Goal: Task Accomplishment & Management: Use online tool/utility

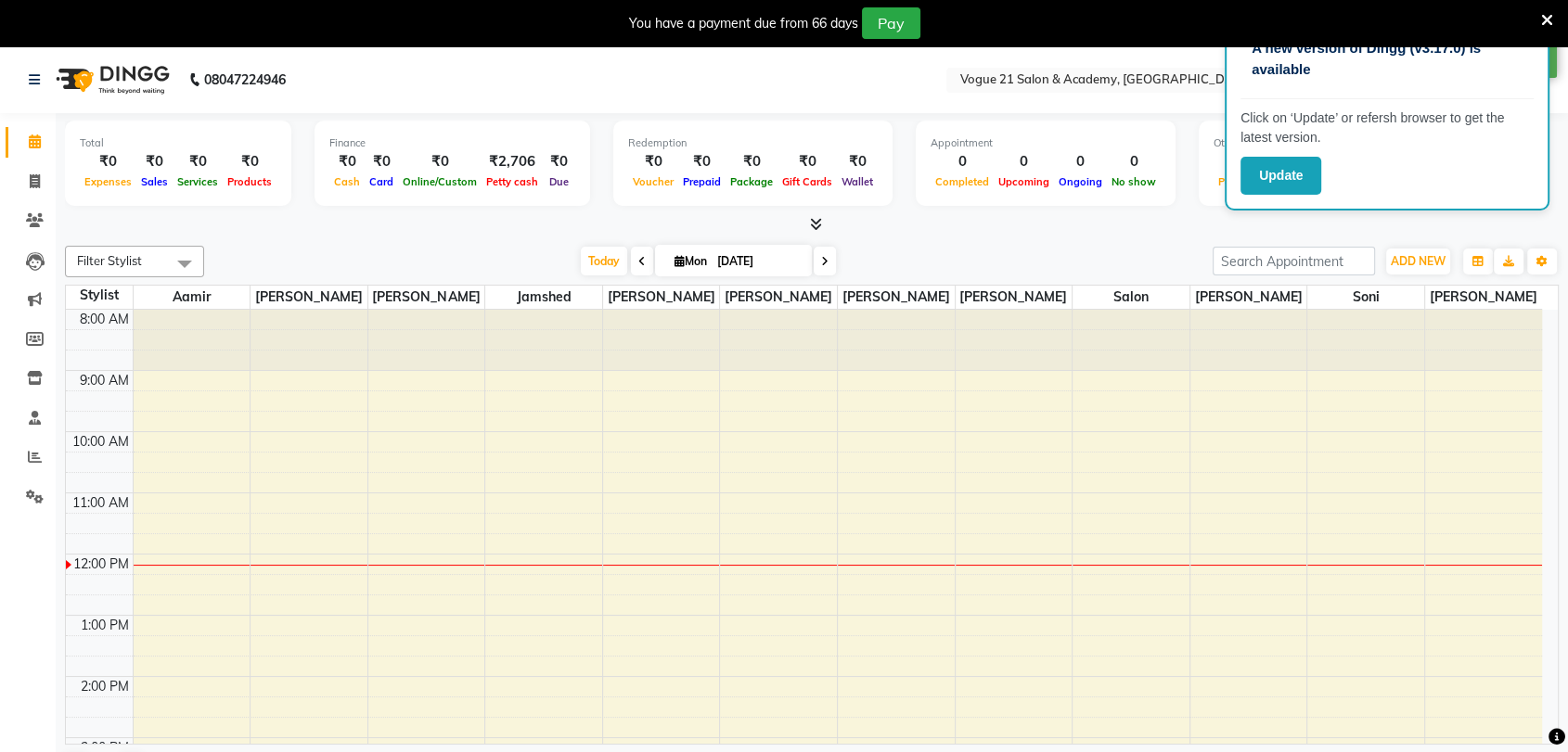
click at [1551, 26] on icon at bounding box center [1547, 20] width 12 height 17
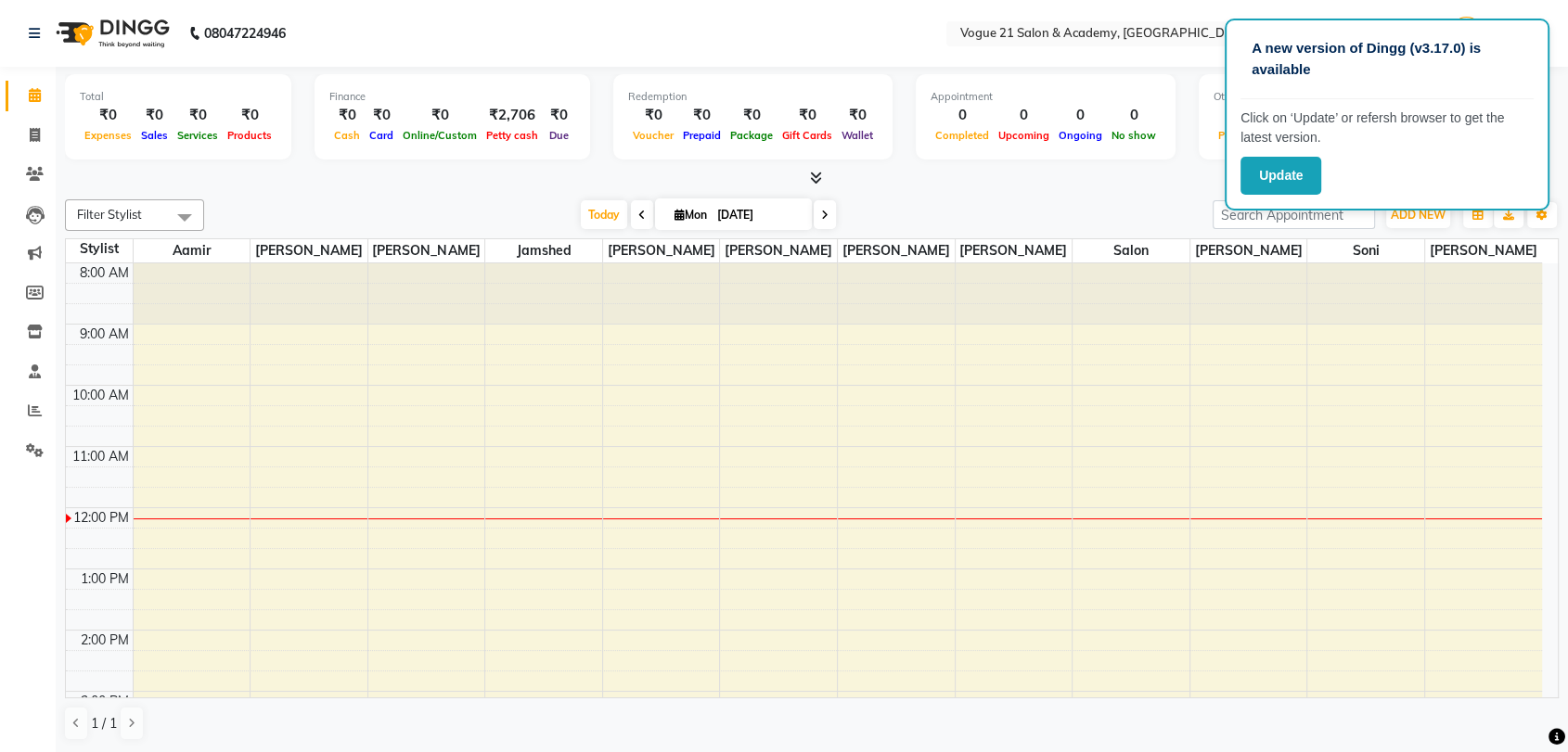
click at [1187, 180] on div at bounding box center [811, 179] width 1493 height 20
click at [1554, 39] on nav "08047224946 Select Location × Vogue 21 Salon & Academy, Thane WhatsApp Status ✕…" at bounding box center [784, 33] width 1568 height 67
click at [1214, 180] on div at bounding box center [811, 179] width 1493 height 20
click at [40, 131] on span at bounding box center [35, 135] width 33 height 21
select select "4433"
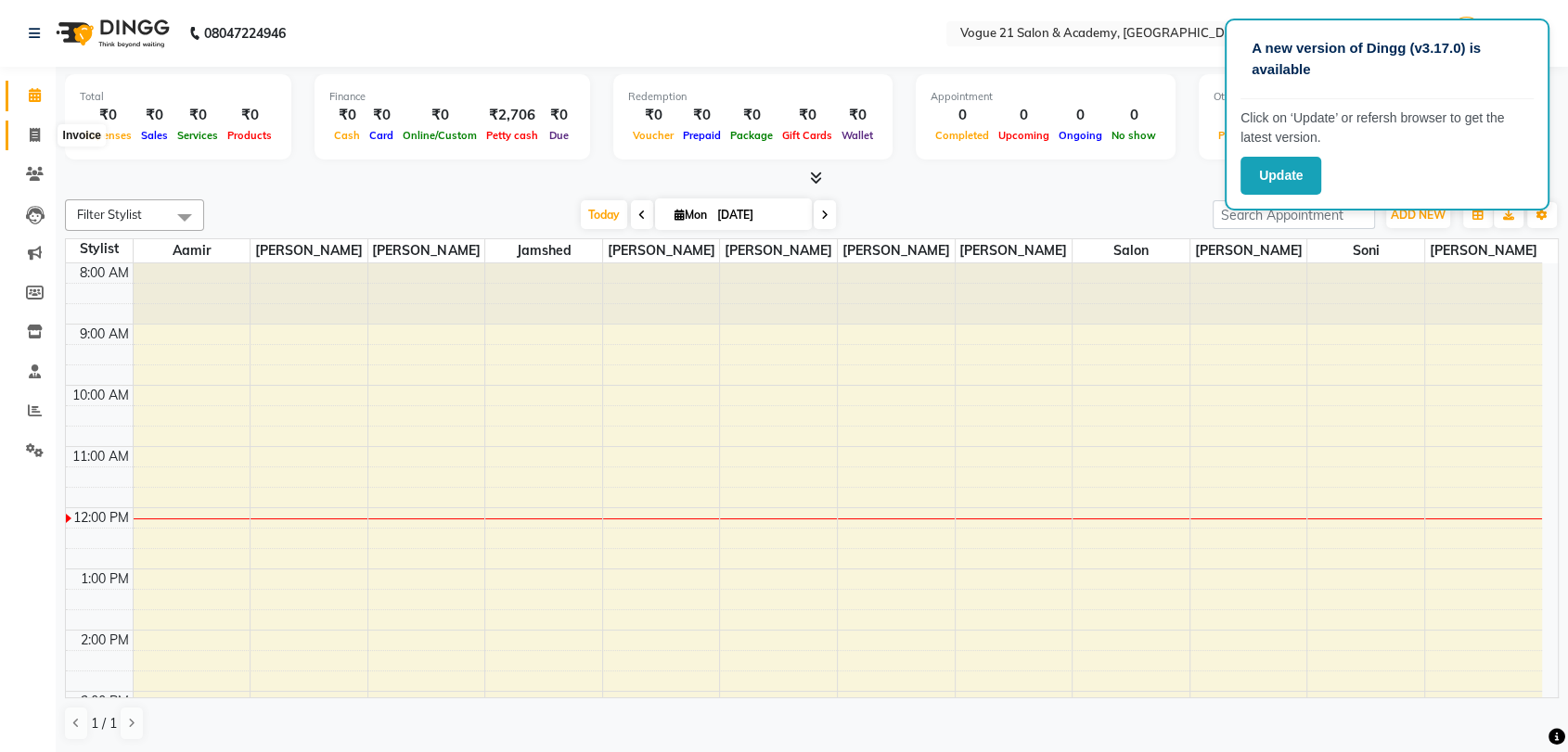
select select "service"
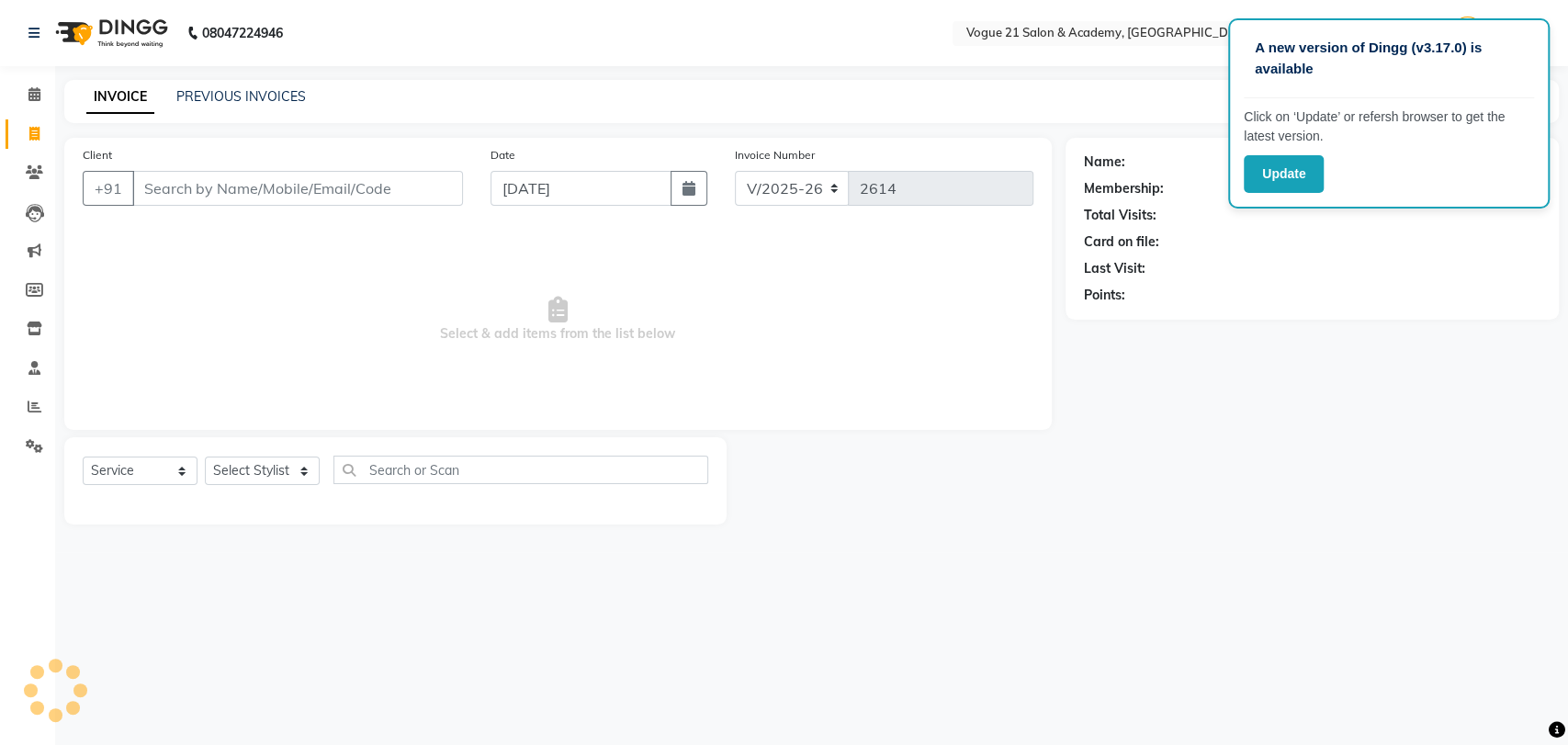
click at [219, 189] on input "Client" at bounding box center [297, 188] width 331 height 34
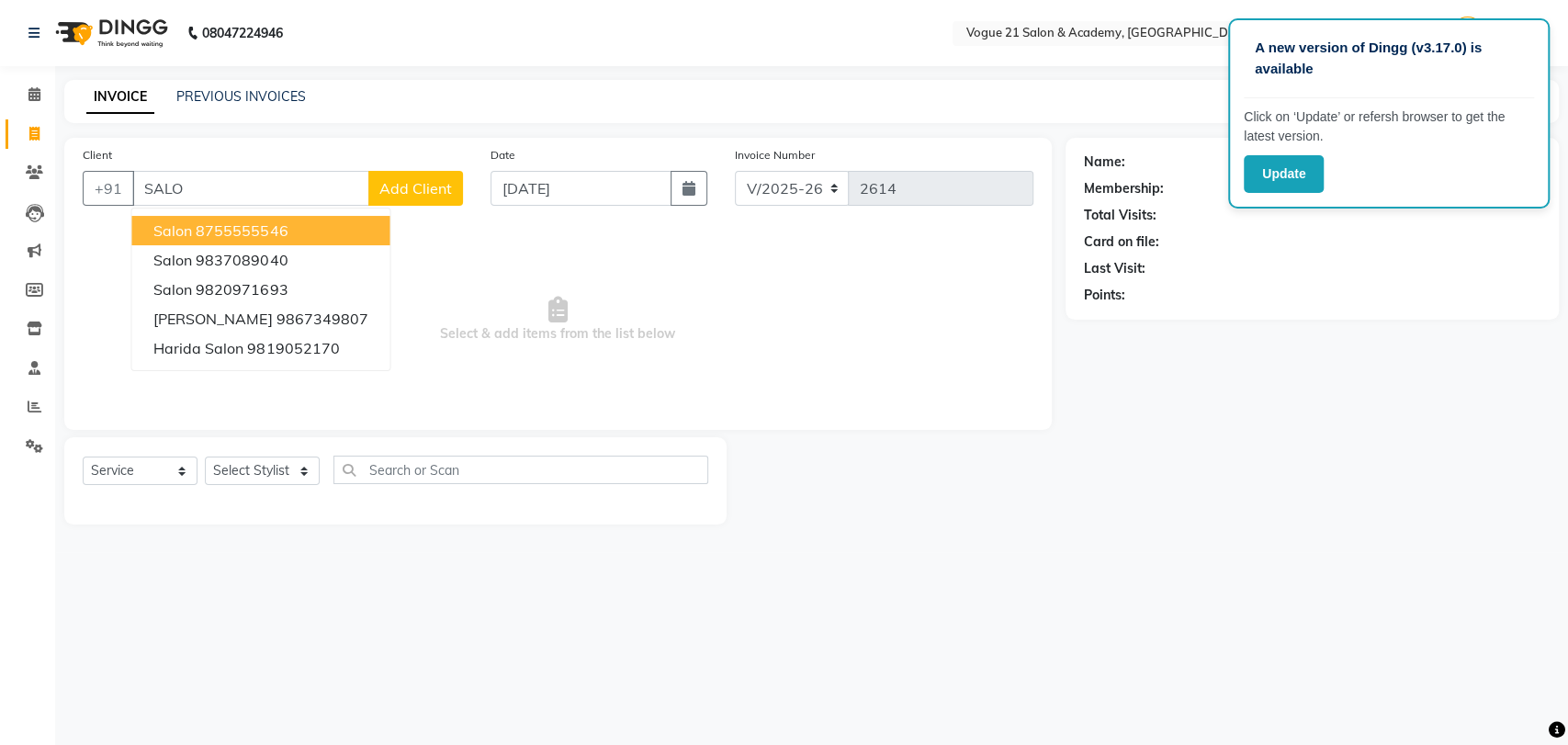
click at [187, 223] on span "Salon" at bounding box center [172, 230] width 38 height 19
type input "8755555546"
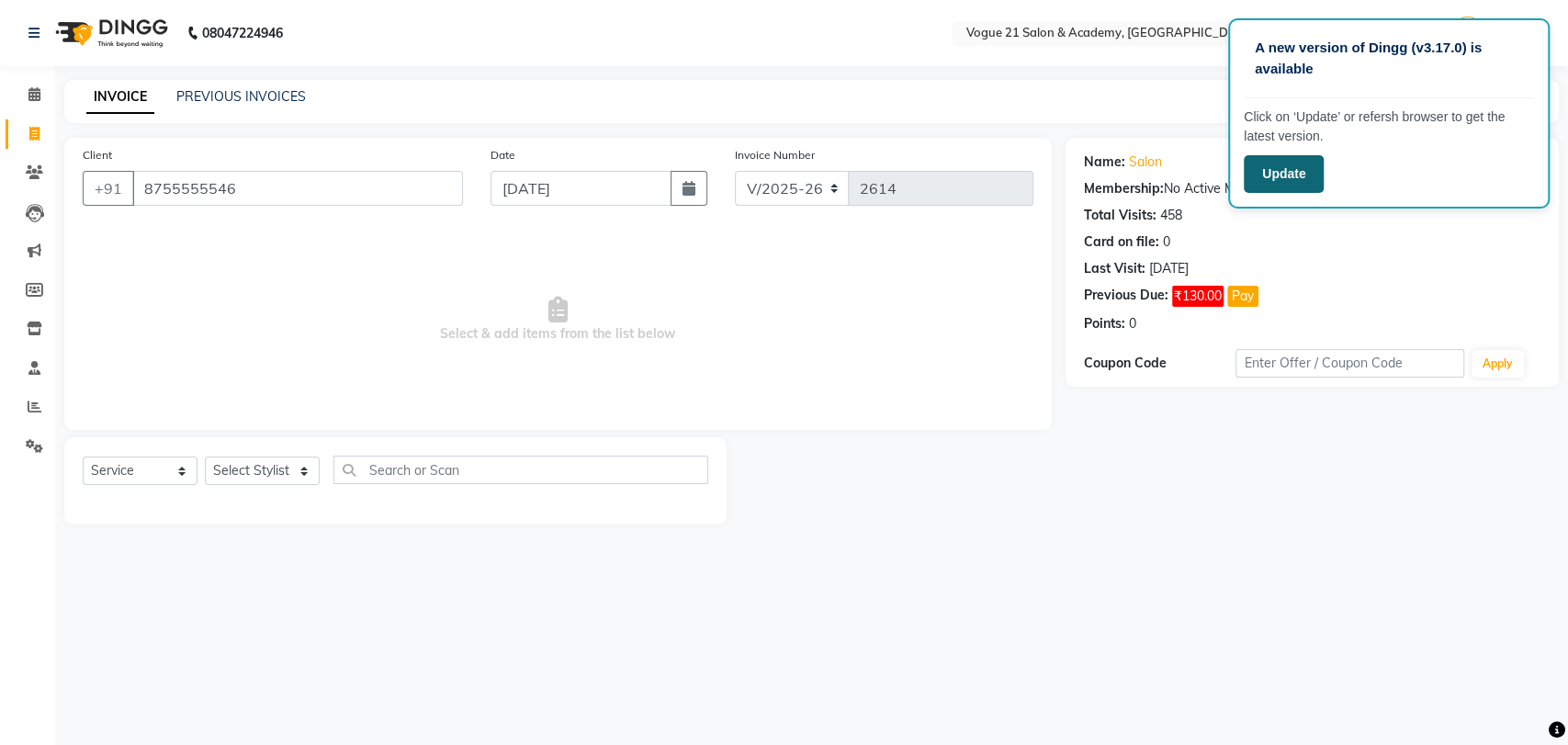
click at [1274, 171] on button "Update" at bounding box center [1283, 174] width 80 height 37
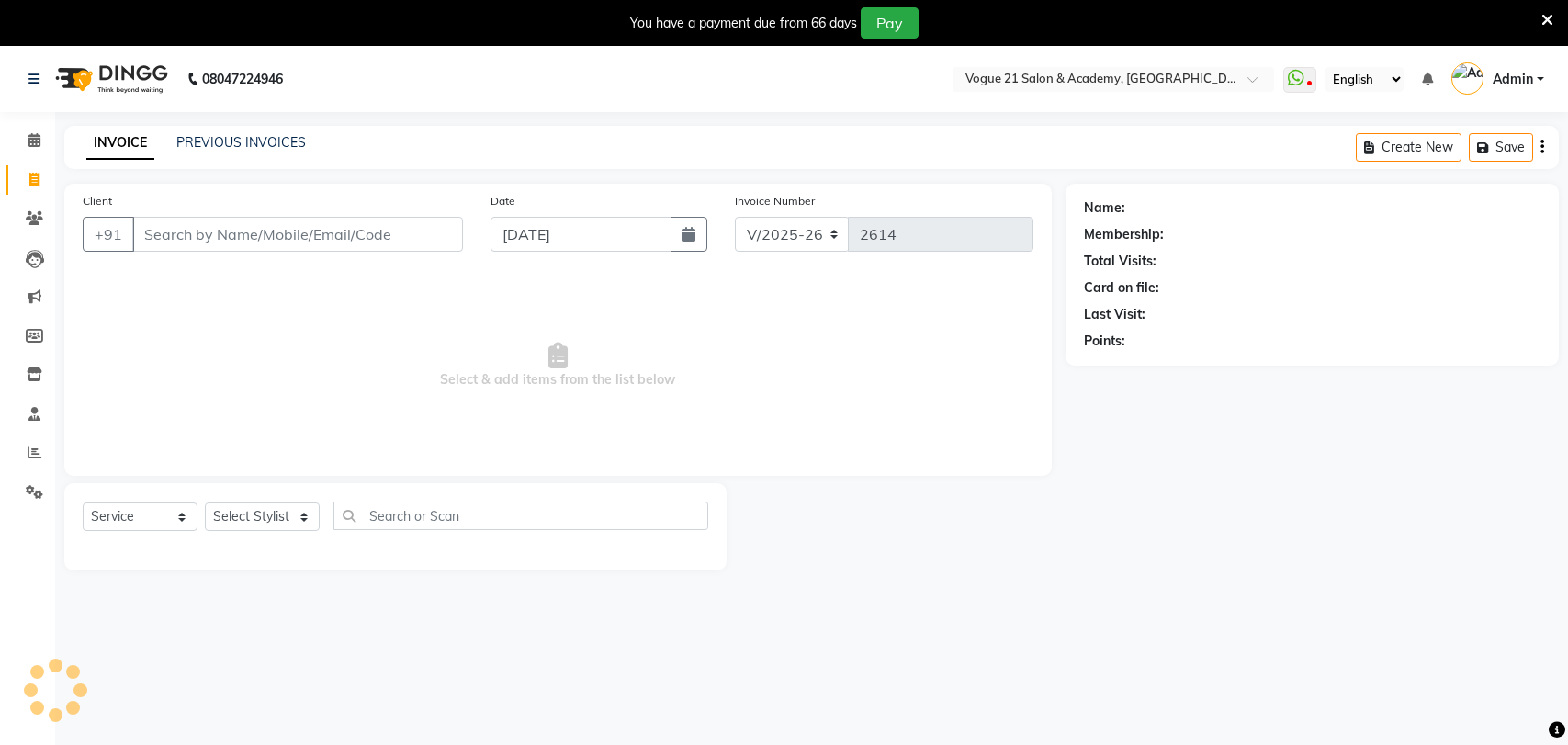
select select "4433"
select select "service"
click at [361, 241] on input "Client" at bounding box center [294, 233] width 326 height 34
type input "S"
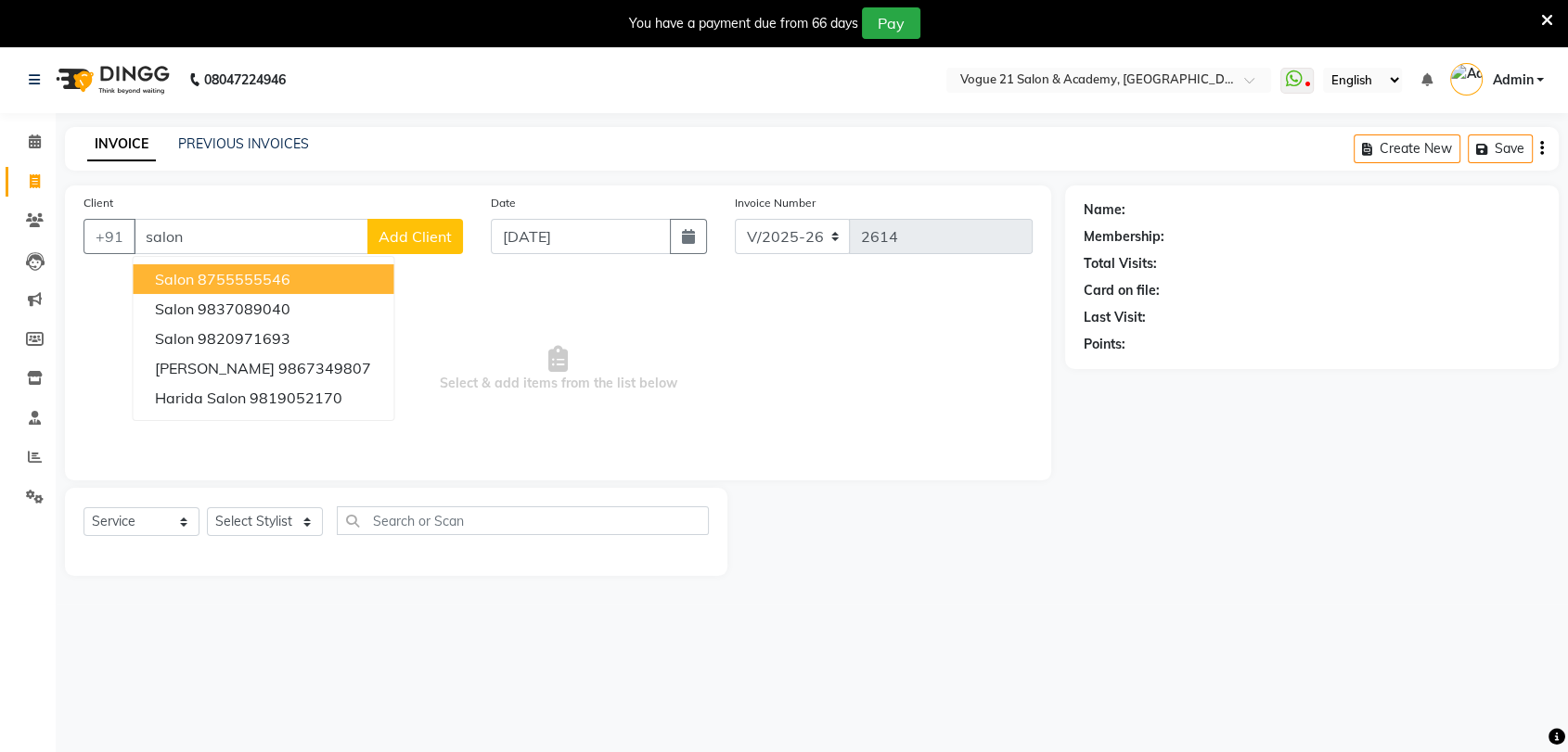
click at [266, 276] on ngb-highlight "8755555546" at bounding box center [243, 279] width 92 height 19
type input "8755555546"
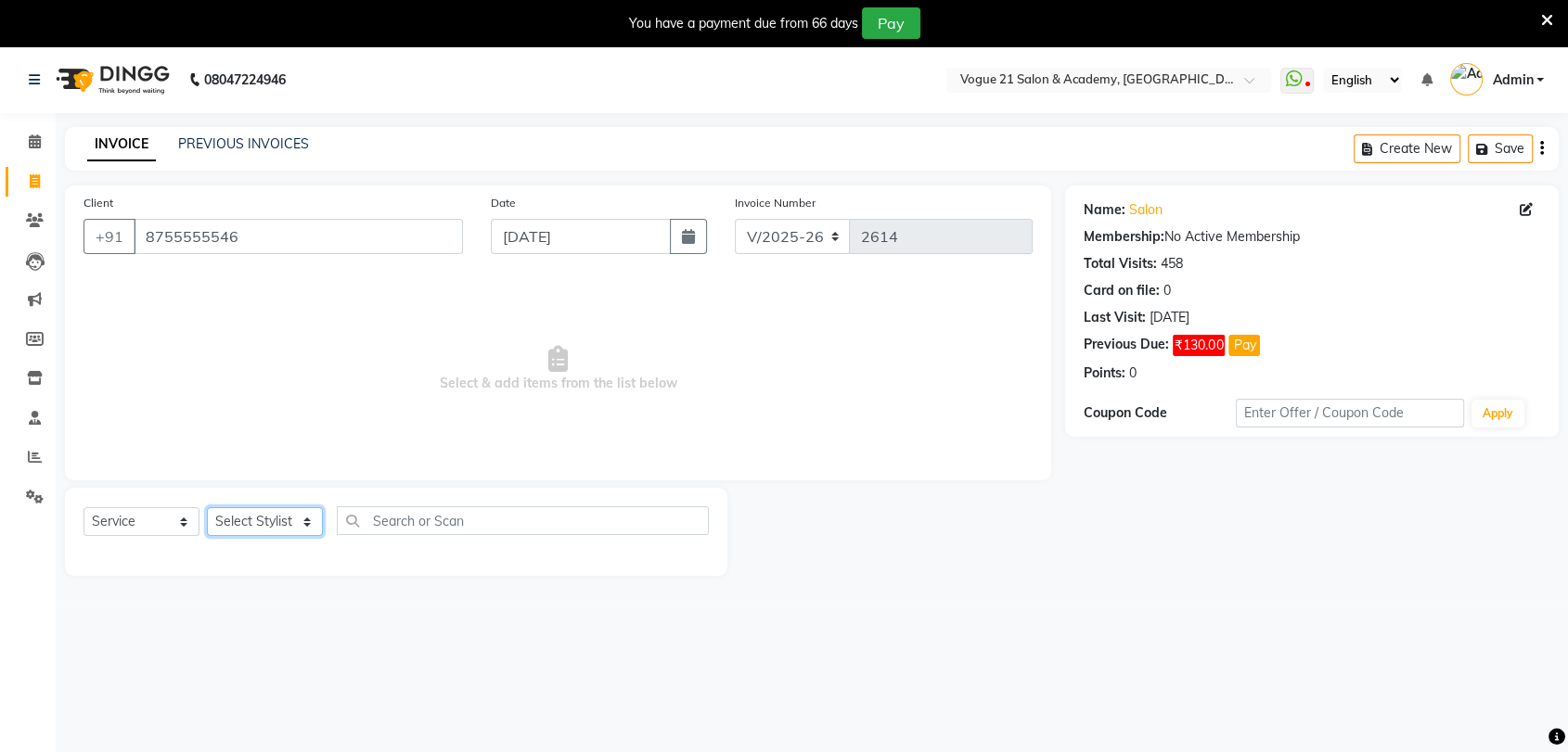
click at [275, 524] on select "Select Stylist [PERSON_NAME] [PERSON_NAME] [PERSON_NAME] [PERSON_NAME] [PERSON_…" at bounding box center [264, 522] width 116 height 29
select select "52036"
click at [207, 508] on select "Select Stylist [PERSON_NAME] [PERSON_NAME] [PERSON_NAME] [PERSON_NAME] [PERSON_…" at bounding box center [264, 522] width 116 height 29
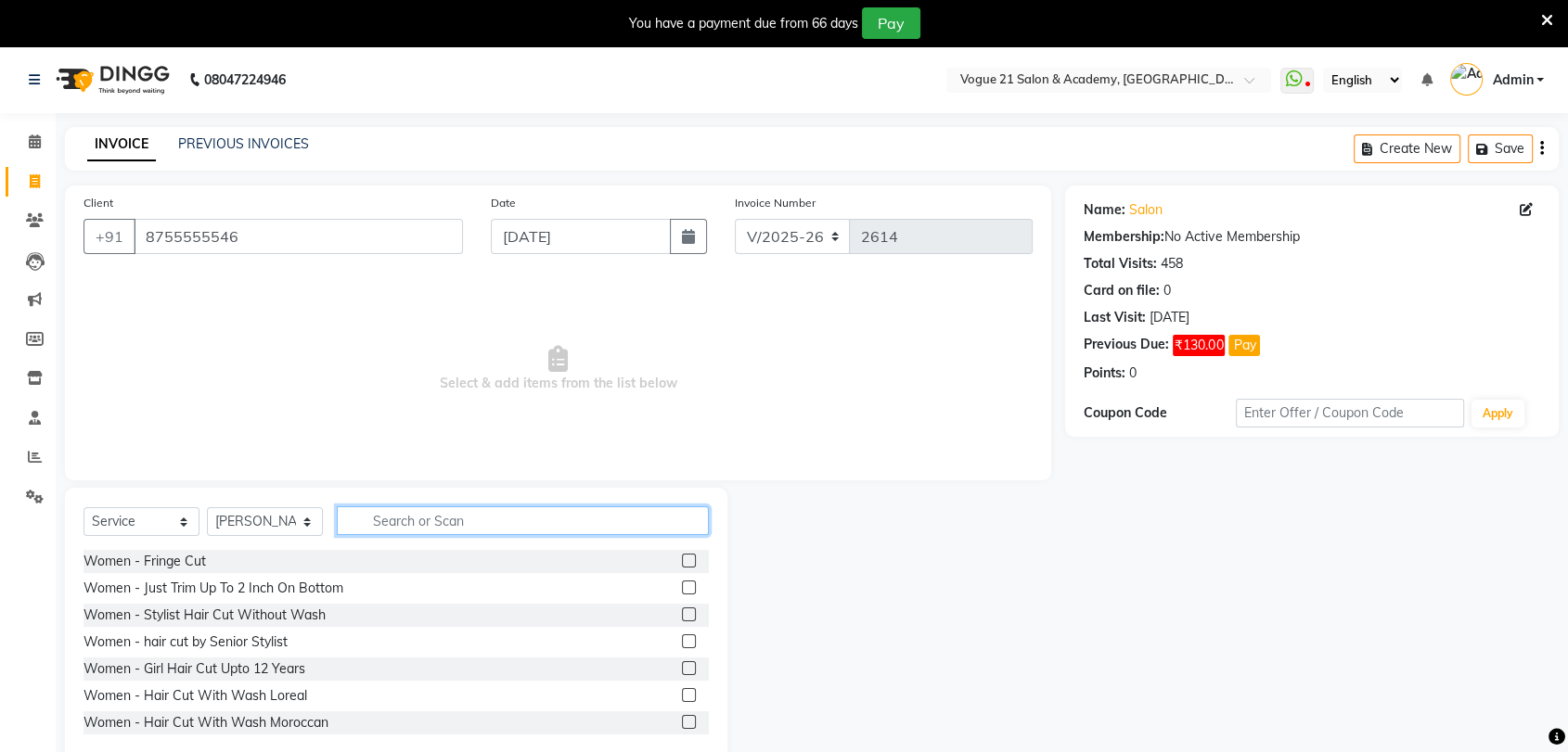
click at [400, 522] on input "text" at bounding box center [523, 521] width 372 height 29
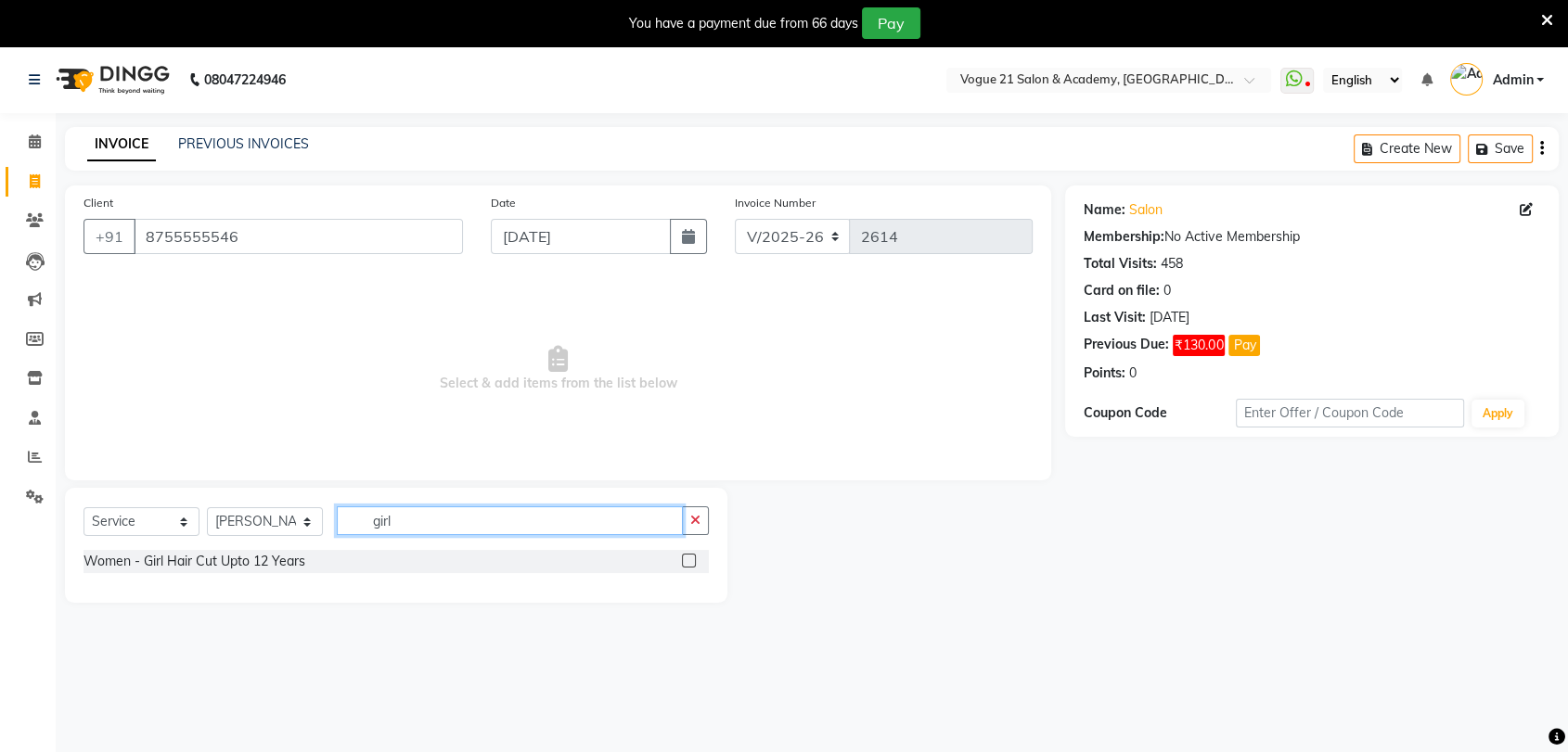
type input "girl"
click at [686, 565] on label at bounding box center [689, 560] width 14 height 14
click at [686, 565] on input "checkbox" at bounding box center [688, 561] width 12 height 12
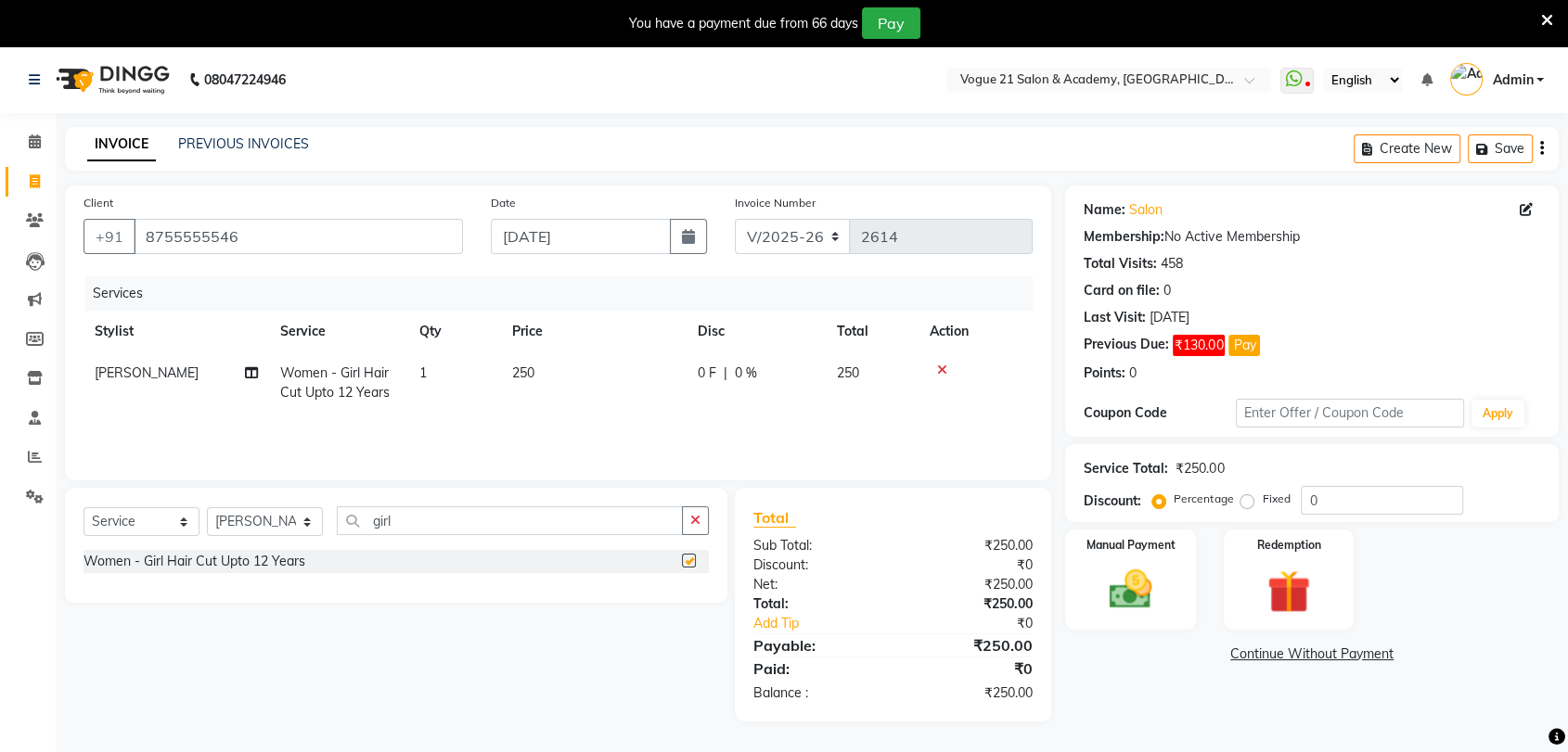
checkbox input "false"
click at [1163, 609] on img at bounding box center [1130, 590] width 73 height 52
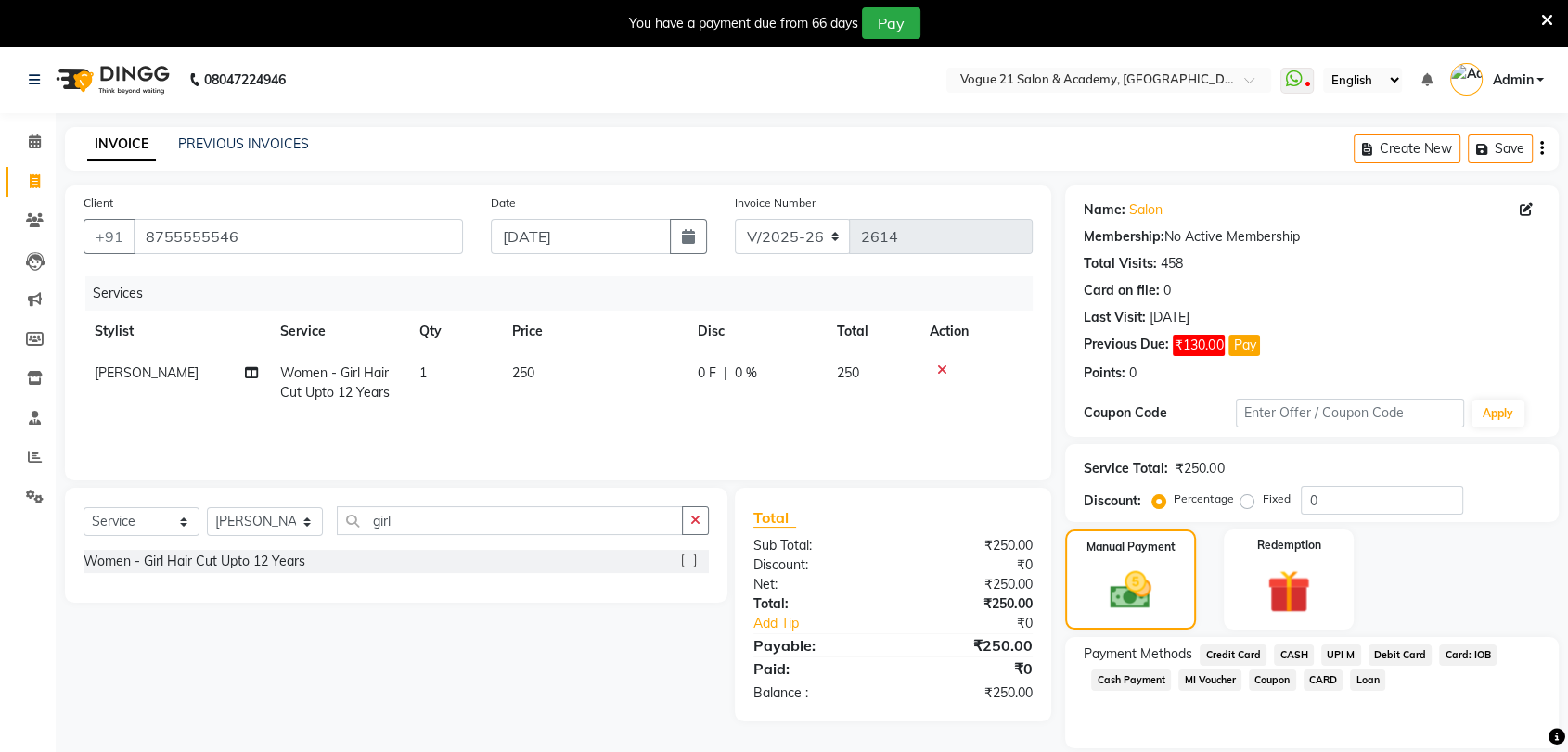
click at [1347, 661] on span "UPI M" at bounding box center [1340, 655] width 40 height 21
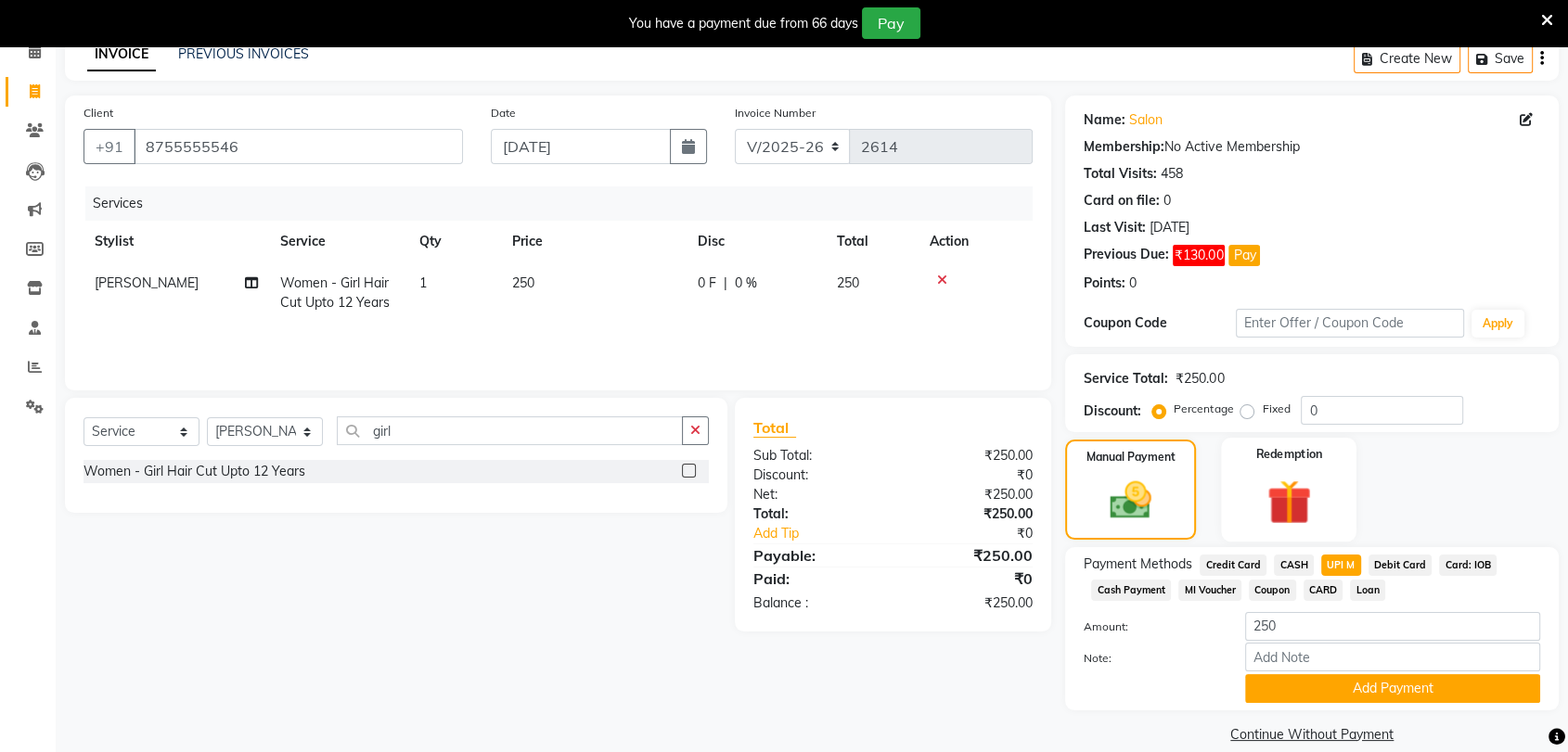
scroll to position [103, 0]
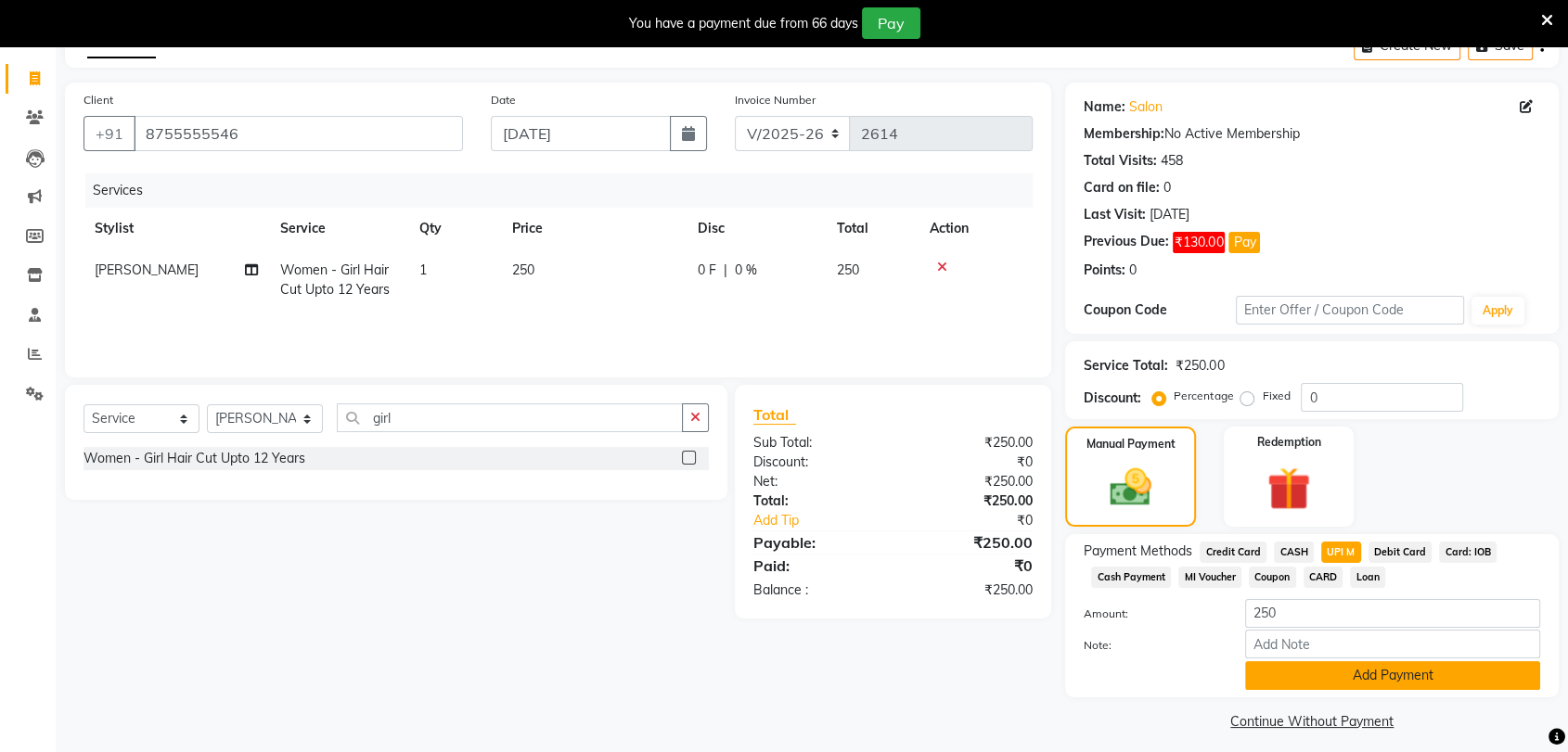
click at [1335, 669] on button "Add Payment" at bounding box center [1392, 676] width 295 height 29
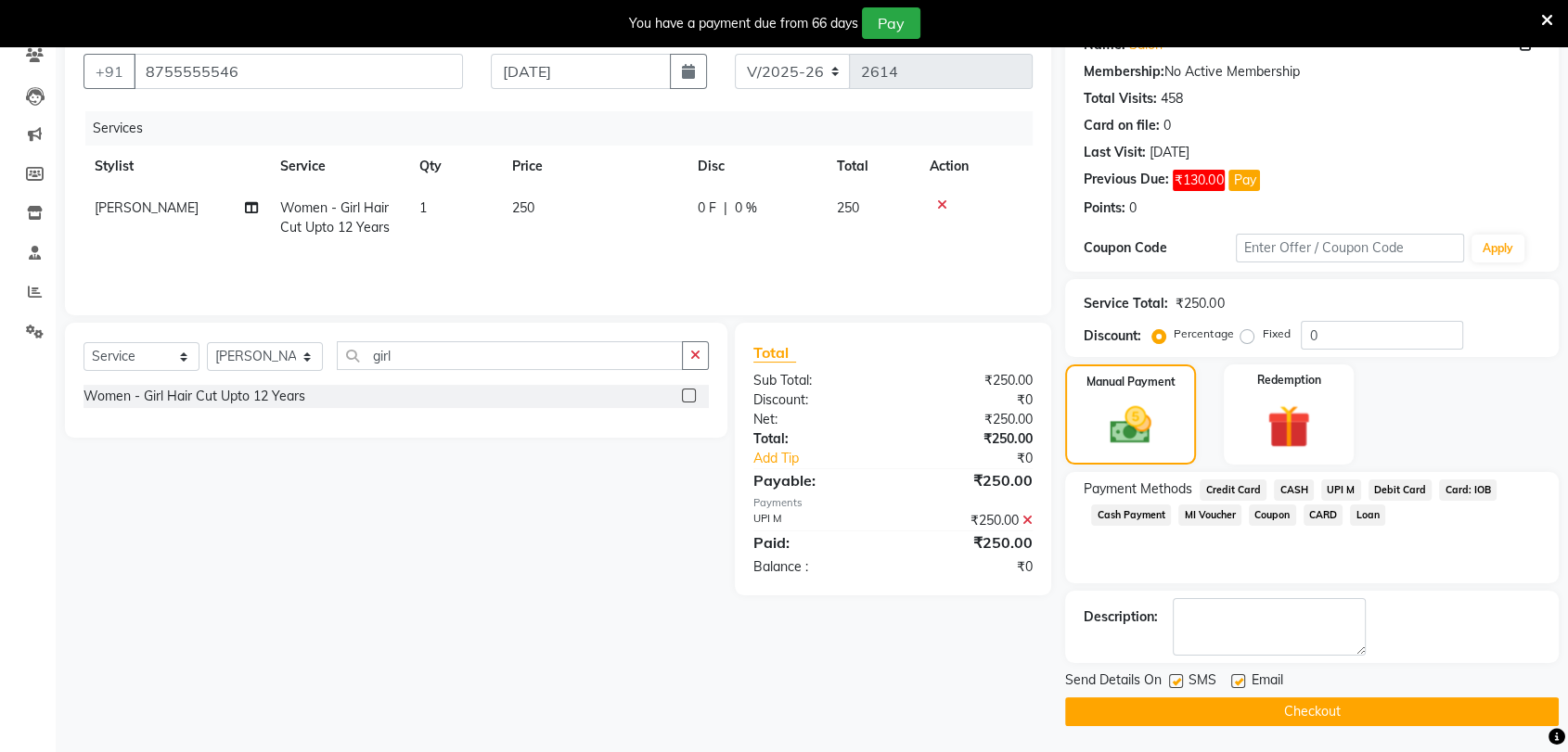
scroll to position [166, 0]
click at [1315, 714] on button "Checkout" at bounding box center [1312, 710] width 494 height 29
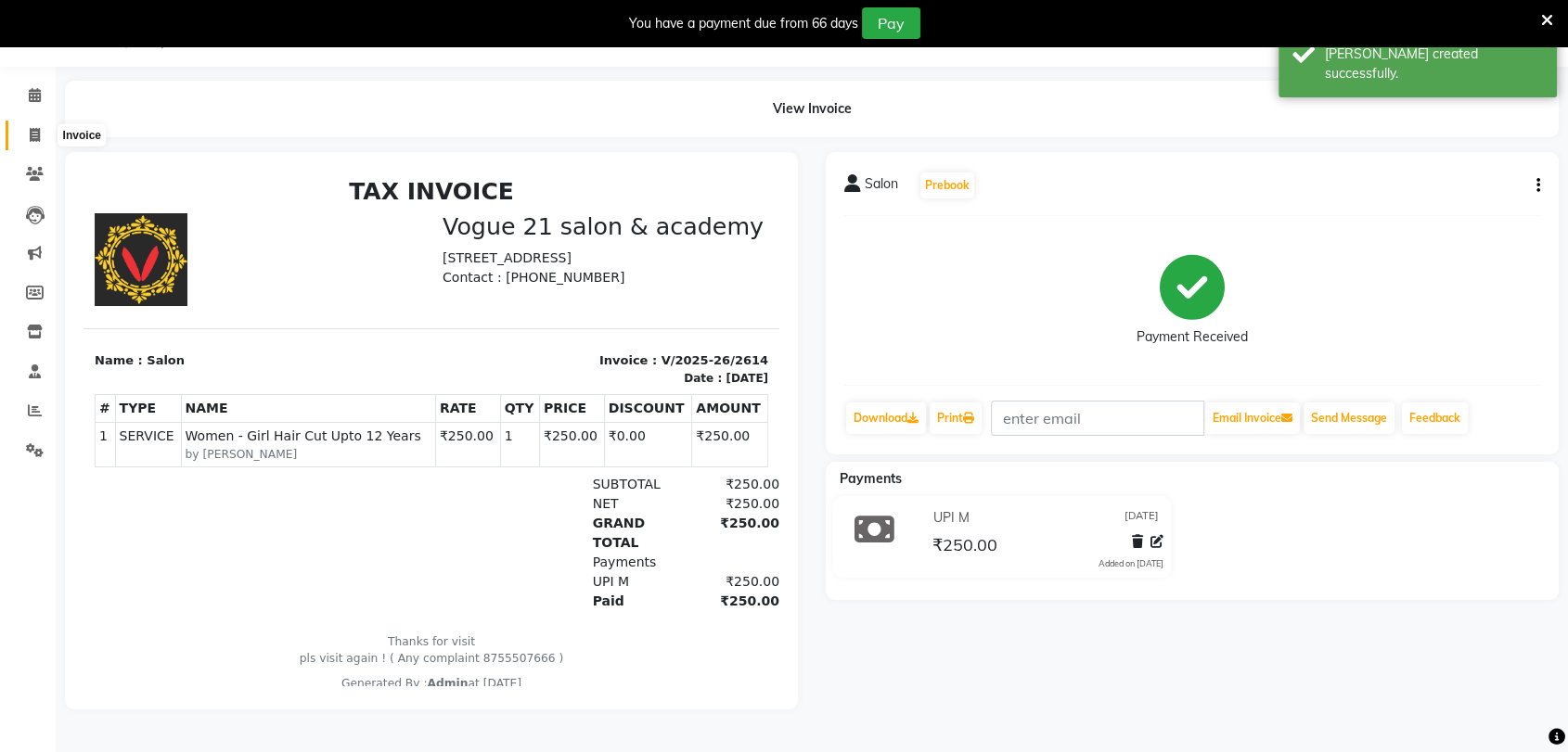
click at [36, 137] on icon at bounding box center [35, 135] width 10 height 14
select select "4433"
select select "service"
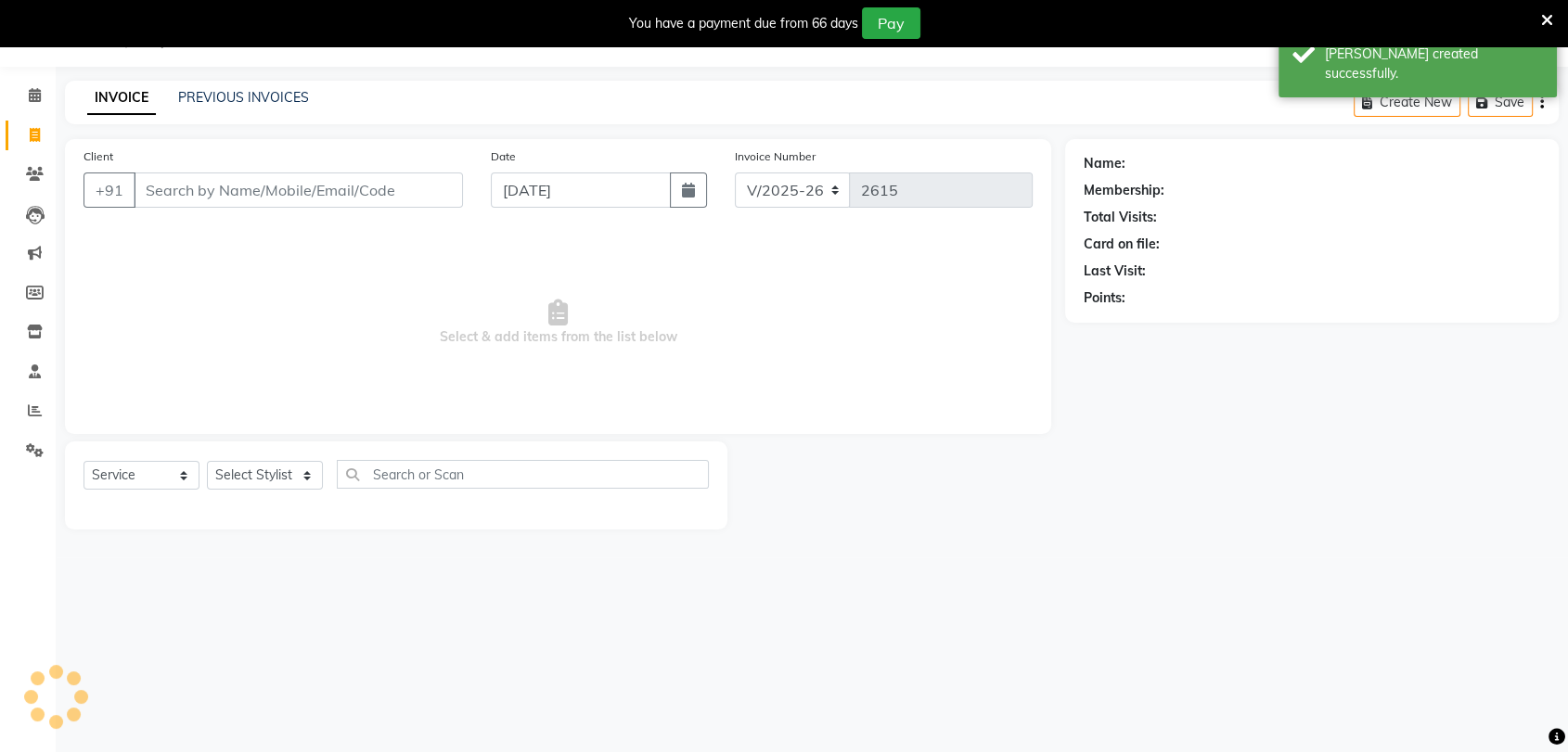
scroll to position [46, 0]
click at [181, 189] on input "Client" at bounding box center [297, 191] width 329 height 35
type input "a"
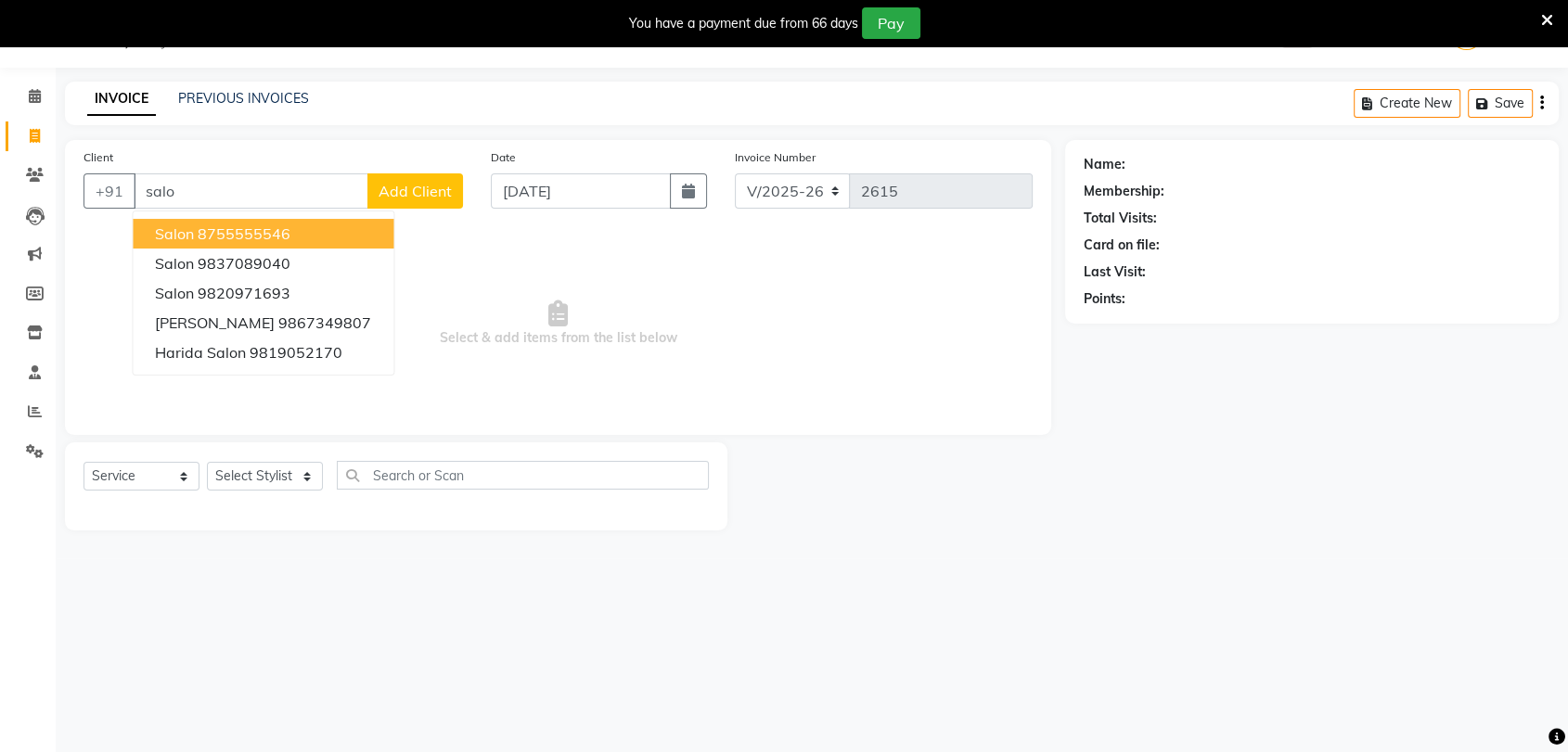
click at [178, 244] on button "Salon 8755555546" at bounding box center [262, 233] width 260 height 30
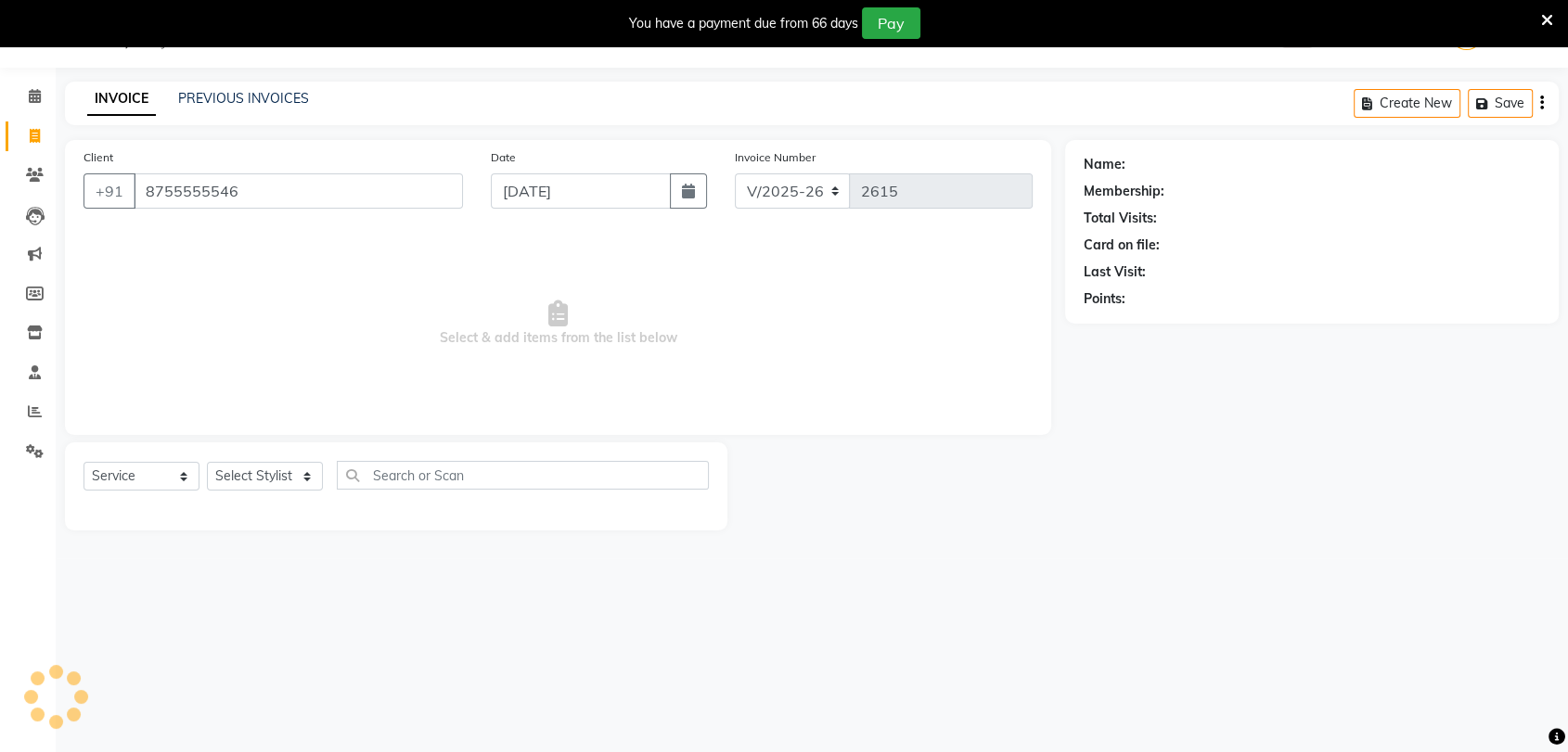
type input "8755555546"
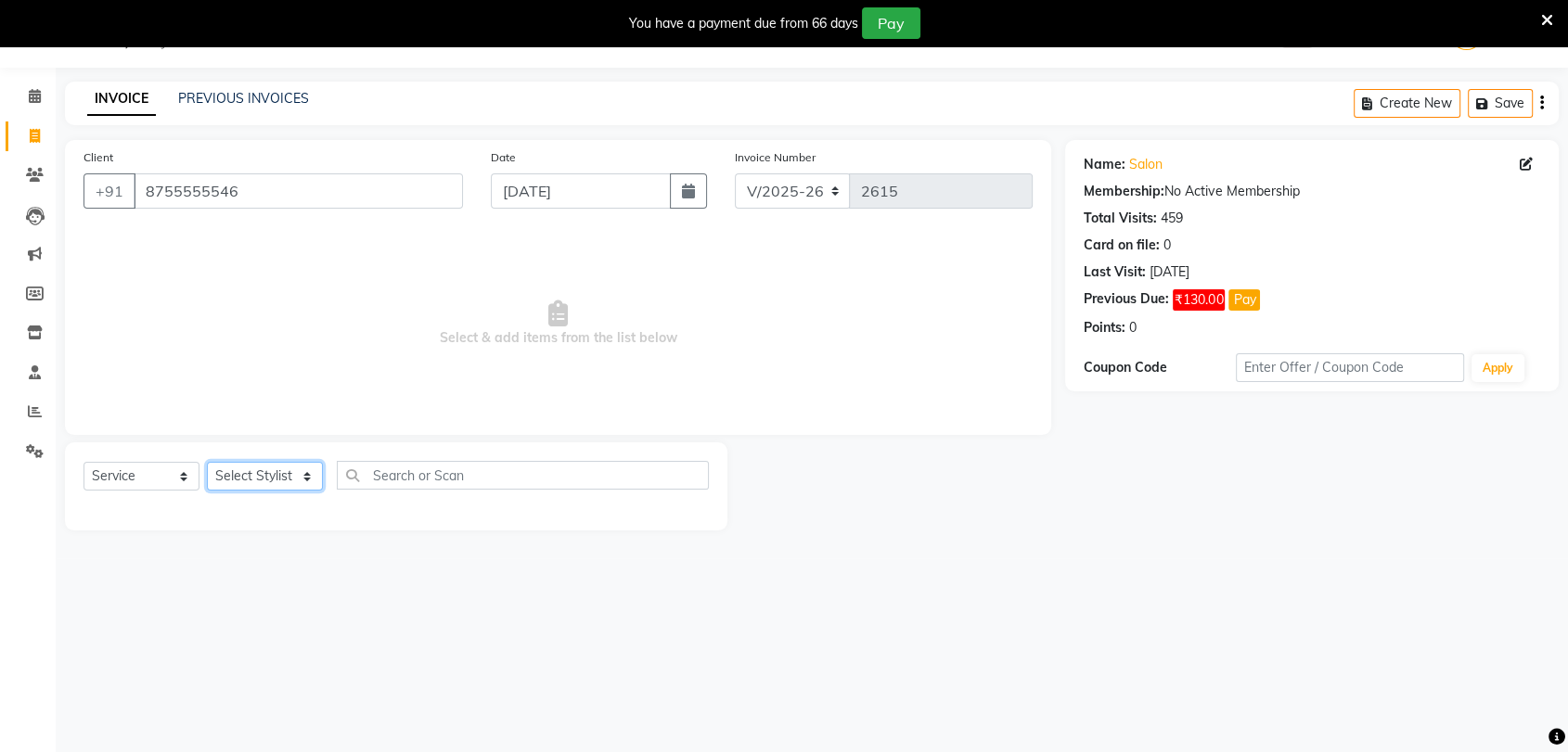
click at [255, 482] on select "Select Stylist [PERSON_NAME] [PERSON_NAME] [PERSON_NAME] [PERSON_NAME] [PERSON_…" at bounding box center [264, 476] width 116 height 29
select select "79160"
click at [207, 462] on select "Select Stylist [PERSON_NAME] [PERSON_NAME] [PERSON_NAME] [PERSON_NAME] [PERSON_…" at bounding box center [264, 476] width 116 height 29
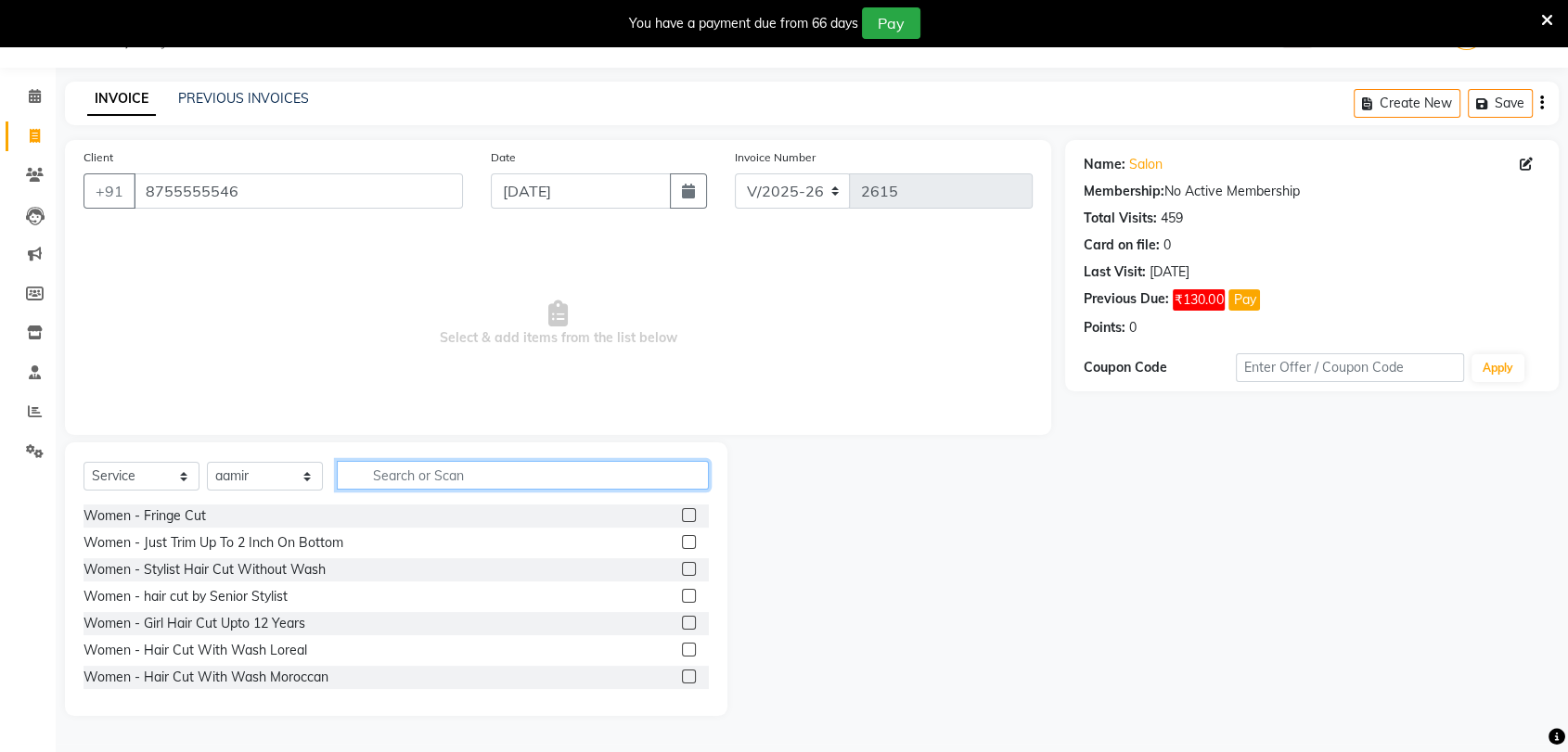
click at [417, 468] on input "text" at bounding box center [523, 475] width 372 height 29
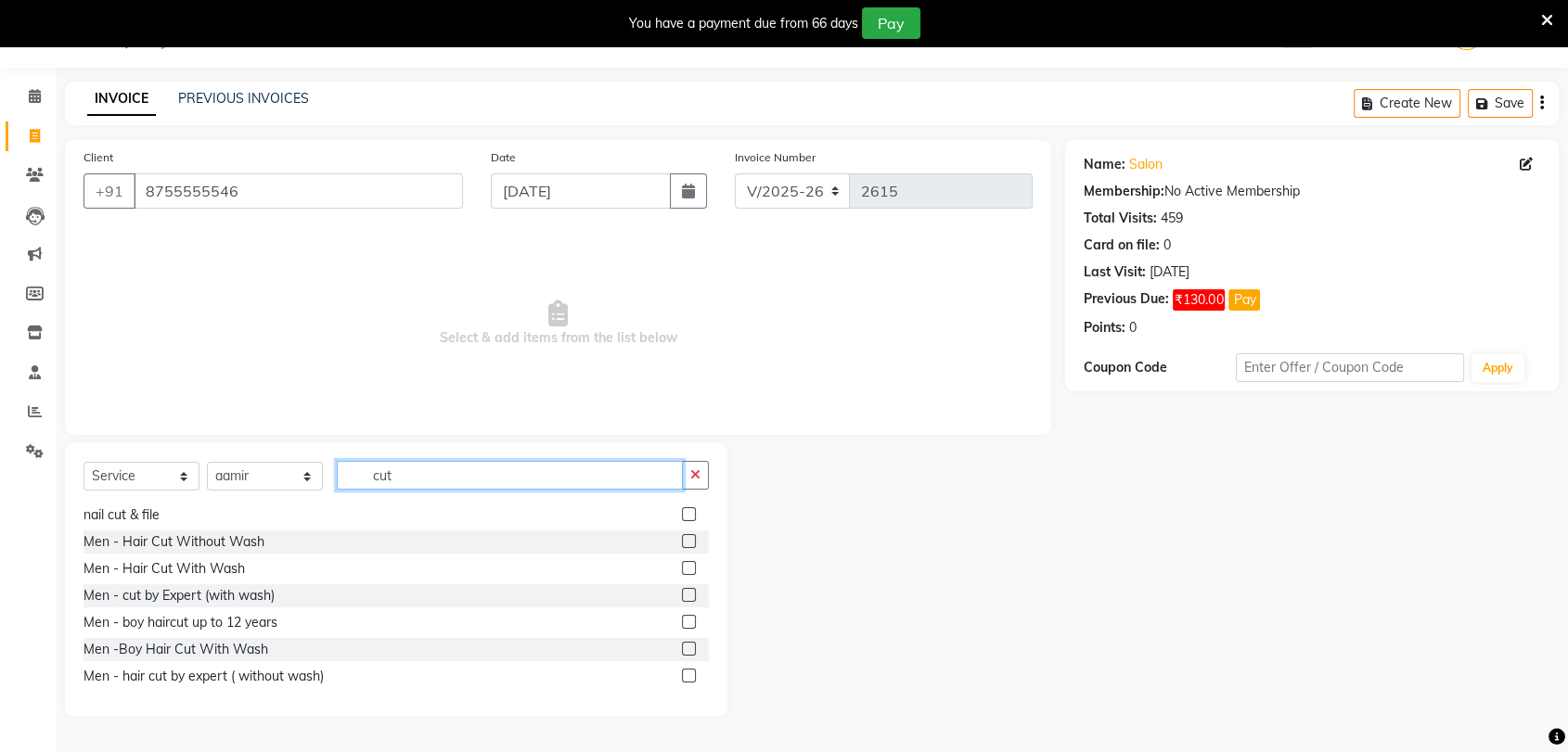
scroll to position [190, 0]
type input "cut"
click at [682, 542] on label at bounding box center [689, 540] width 14 height 14
click at [682, 542] on input "checkbox" at bounding box center [688, 541] width 12 height 12
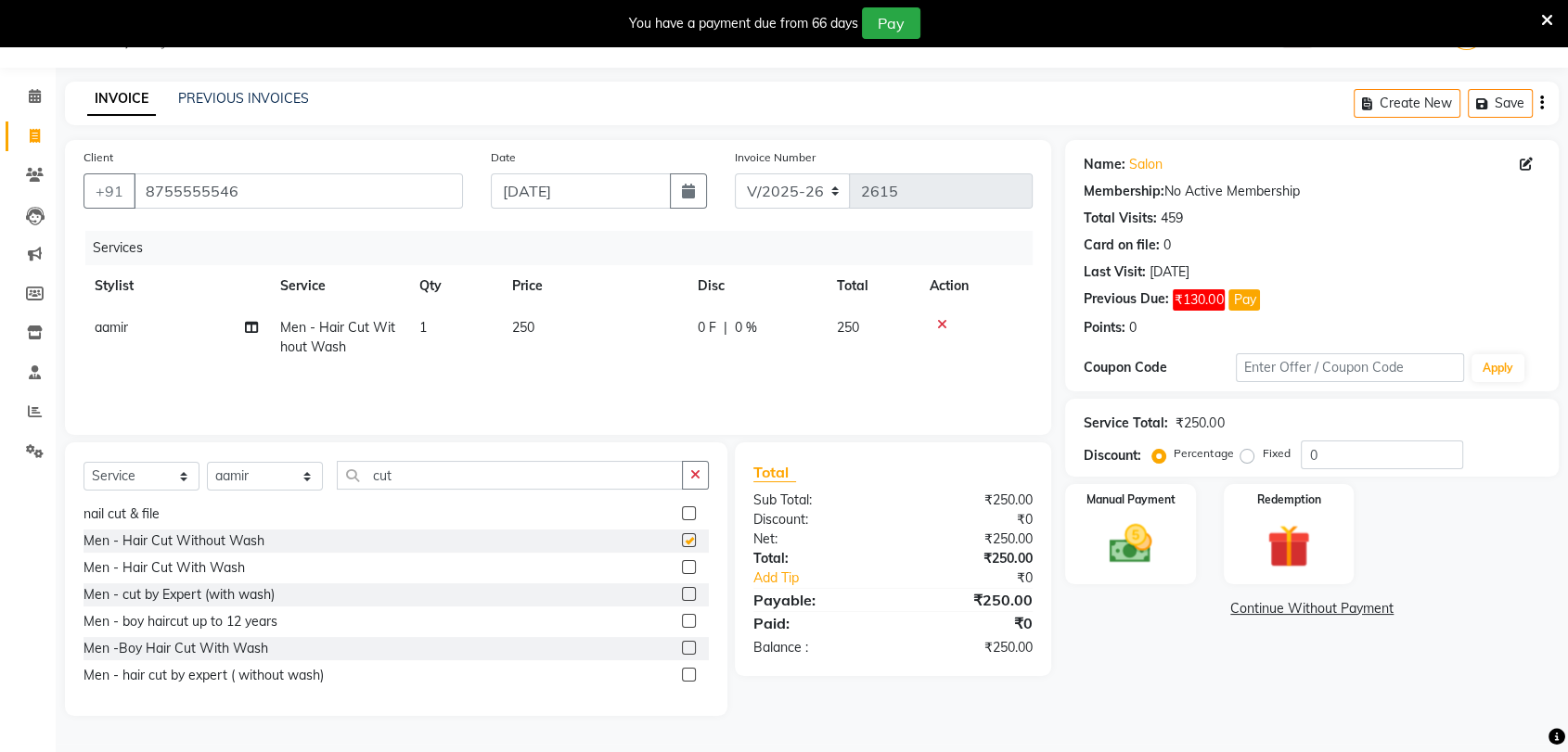
checkbox input "false"
click at [1125, 567] on img at bounding box center [1130, 544] width 73 height 52
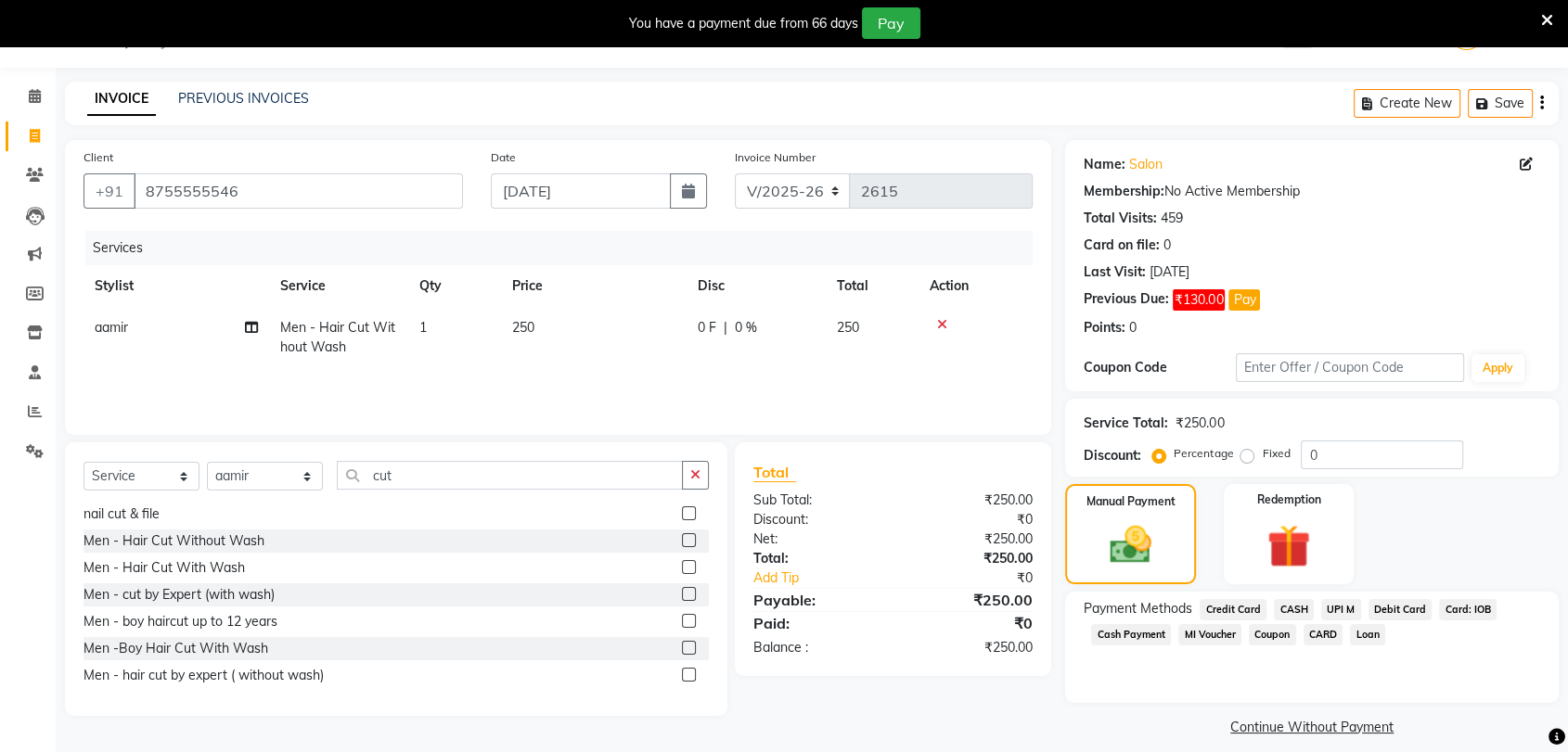
click at [1344, 613] on span "UPI M" at bounding box center [1340, 609] width 40 height 21
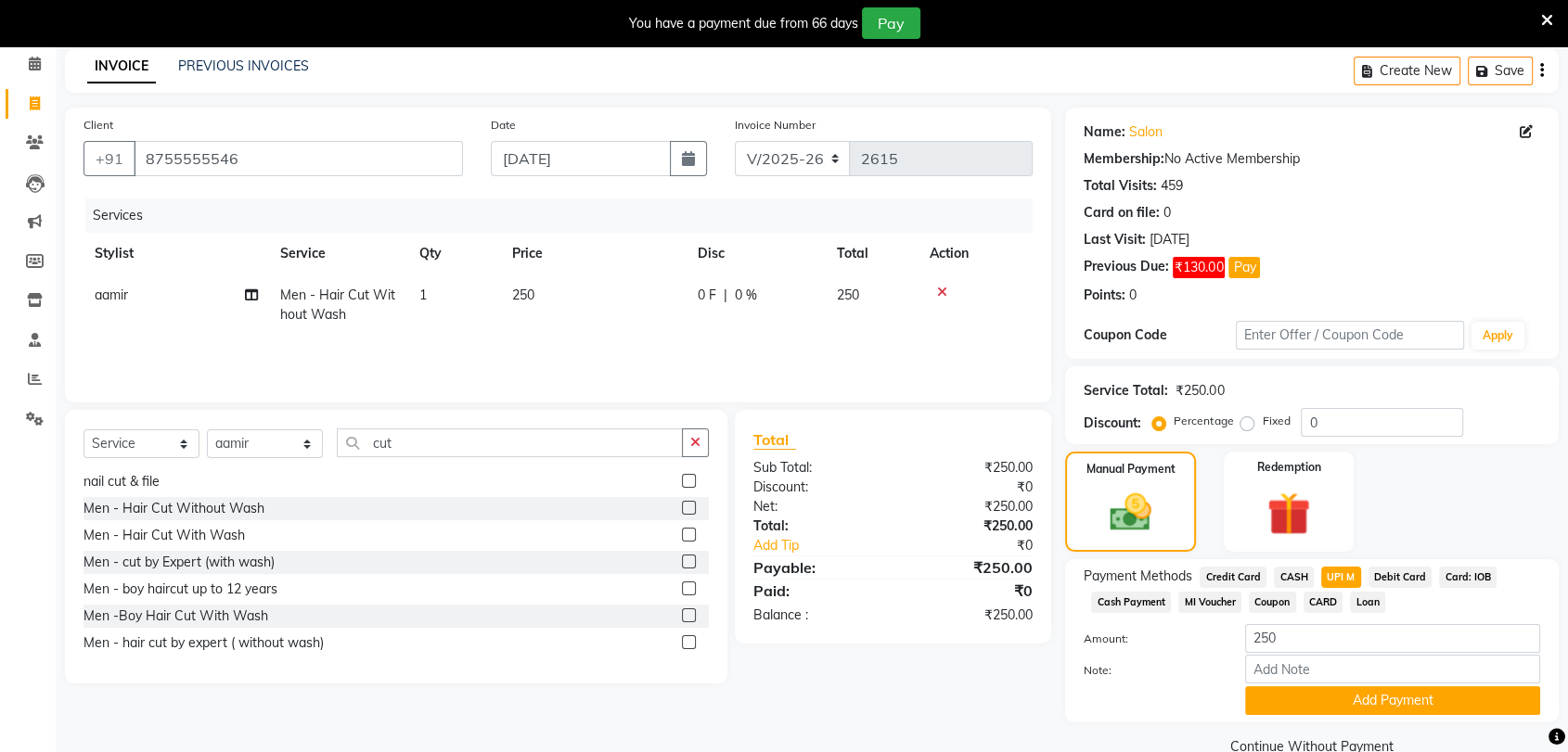
scroll to position [113, 0]
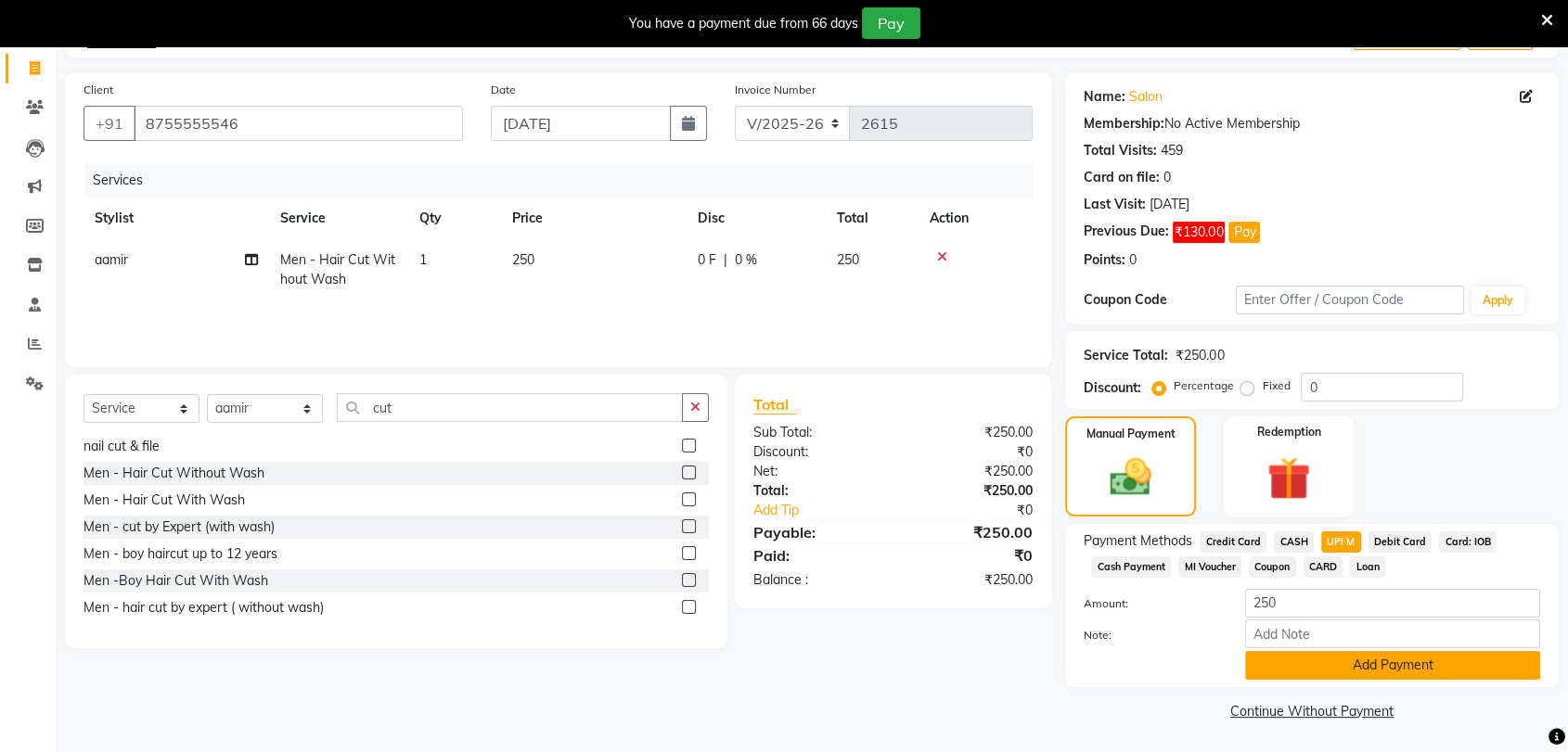
click at [1333, 659] on button "Add Payment" at bounding box center [1392, 665] width 295 height 29
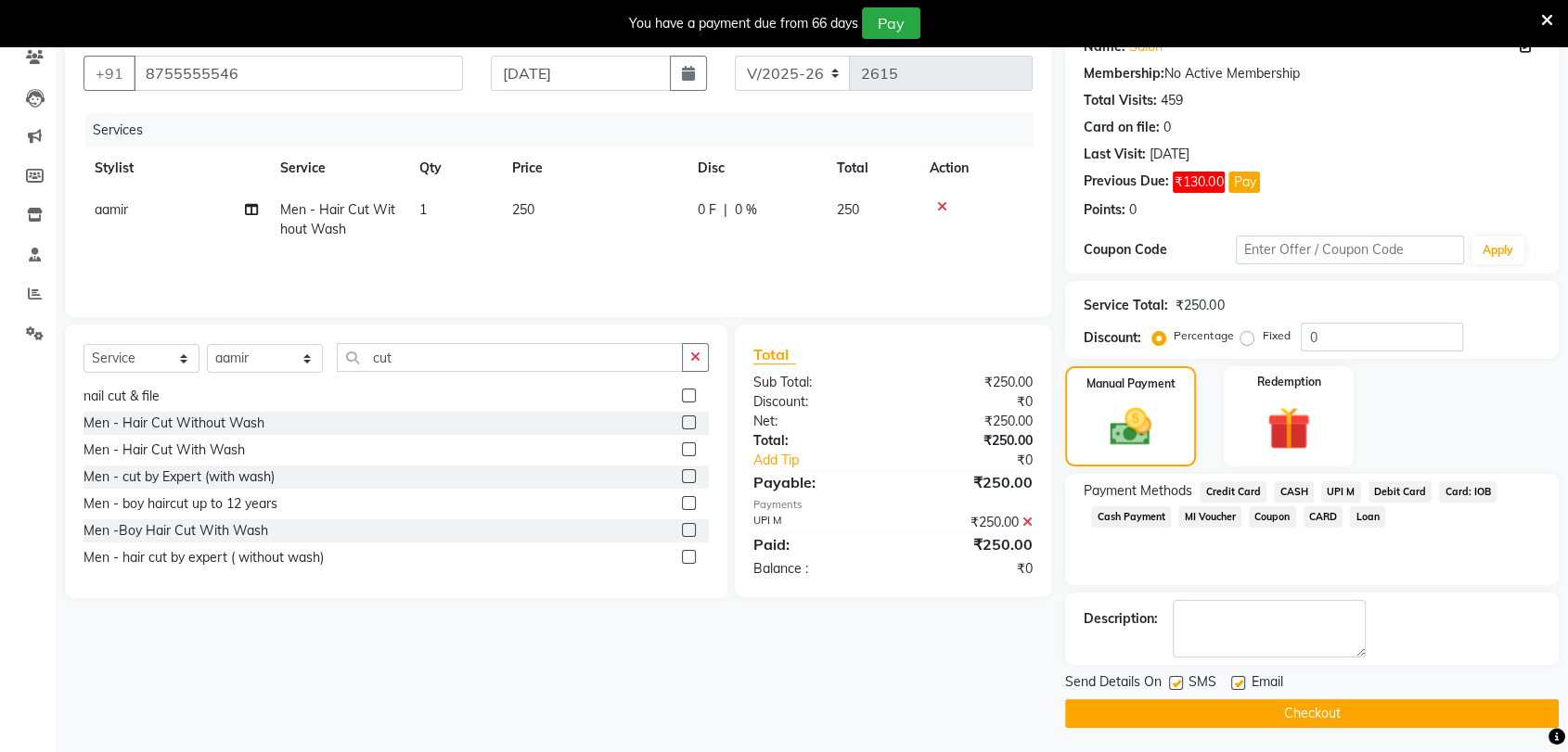
scroll to position [166, 0]
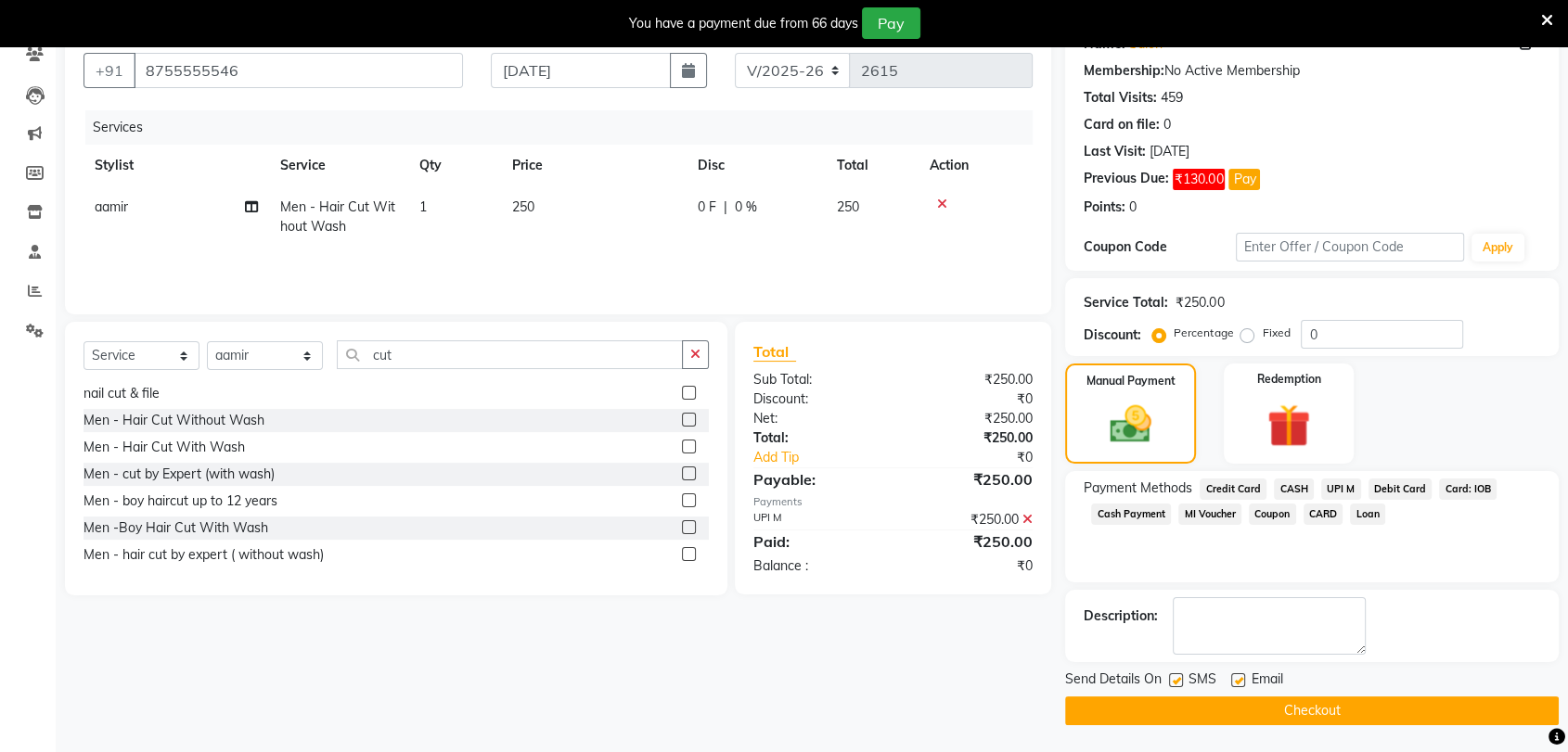
drag, startPoint x: 1333, startPoint y: 659, endPoint x: 1333, endPoint y: 618, distance: 41.0
click at [1333, 627] on div "Description:" at bounding box center [1312, 626] width 494 height 73
click at [1027, 514] on icon at bounding box center [1027, 519] width 10 height 13
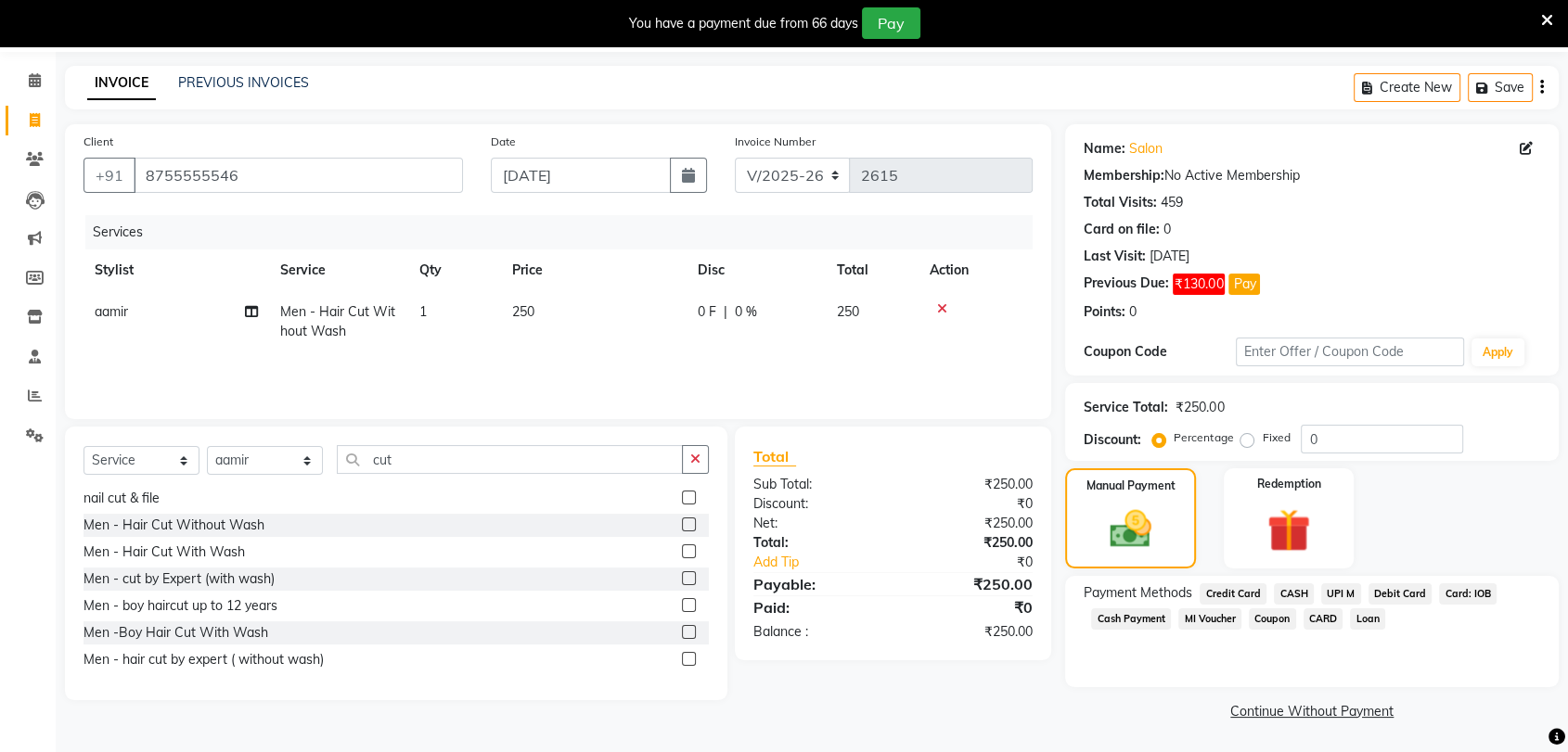
click at [1286, 590] on span "CASH" at bounding box center [1294, 593] width 40 height 21
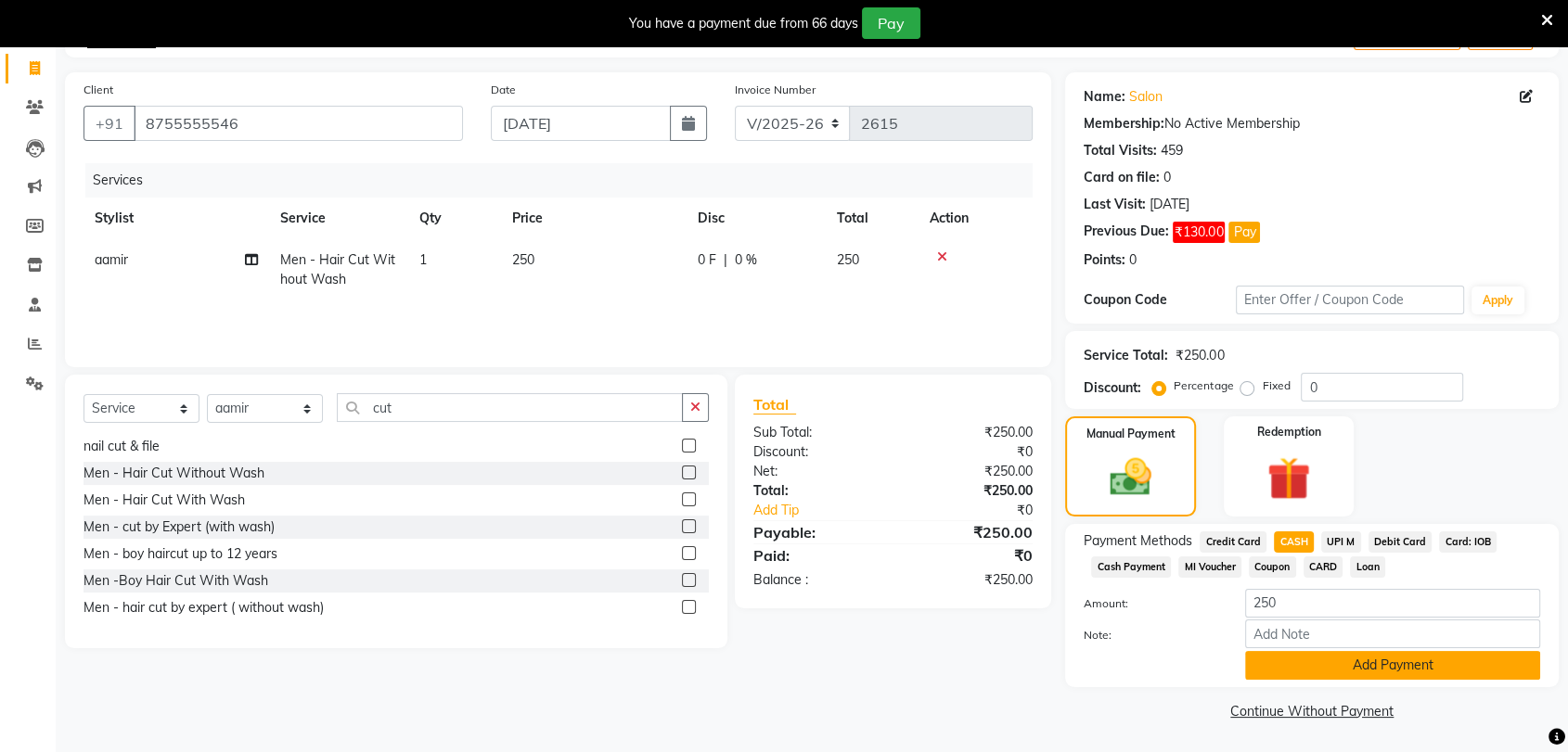
click at [1333, 663] on button "Add Payment" at bounding box center [1392, 665] width 295 height 29
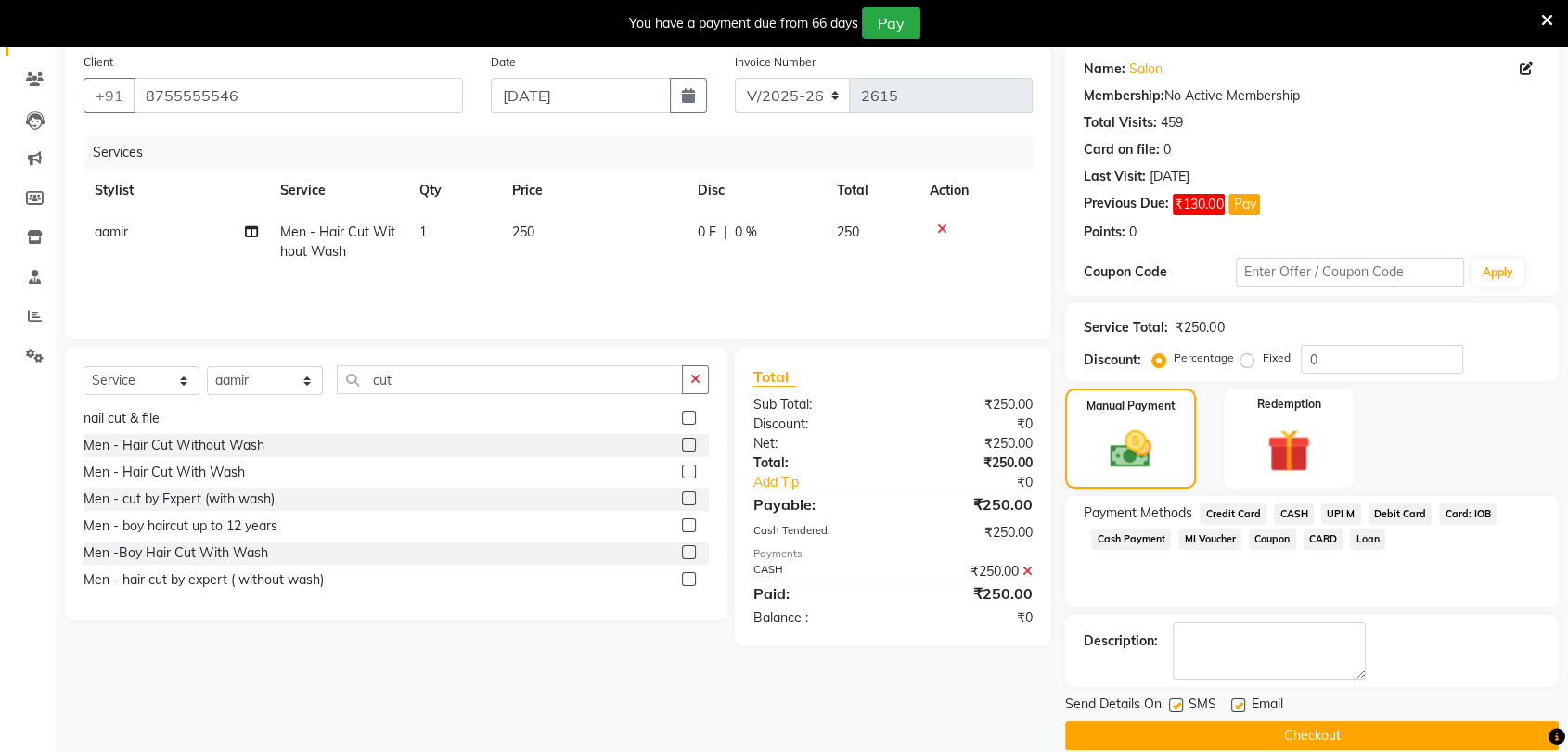
scroll to position [155, 0]
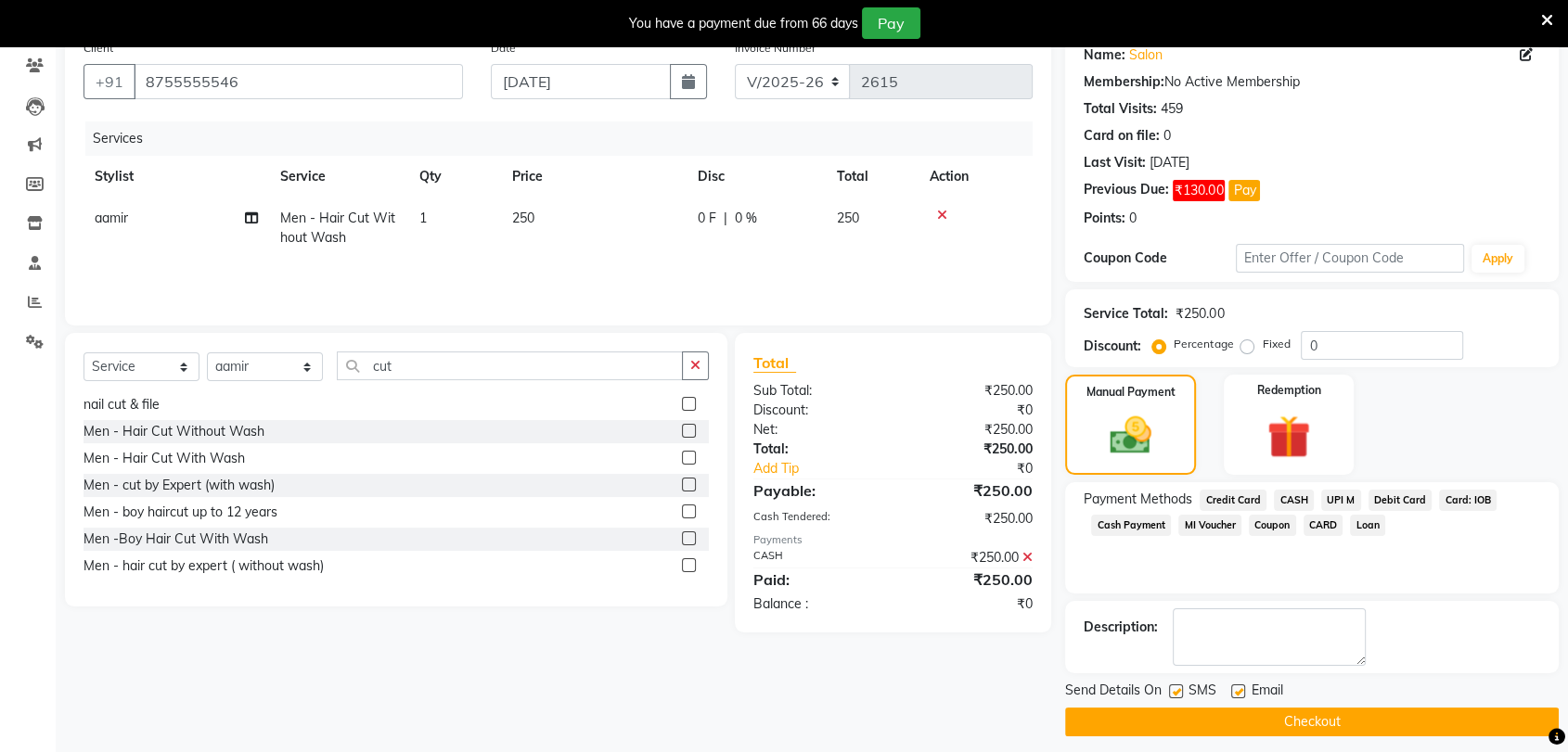
click at [1305, 714] on button "Checkout" at bounding box center [1312, 721] width 494 height 29
